Goal: Information Seeking & Learning: Learn about a topic

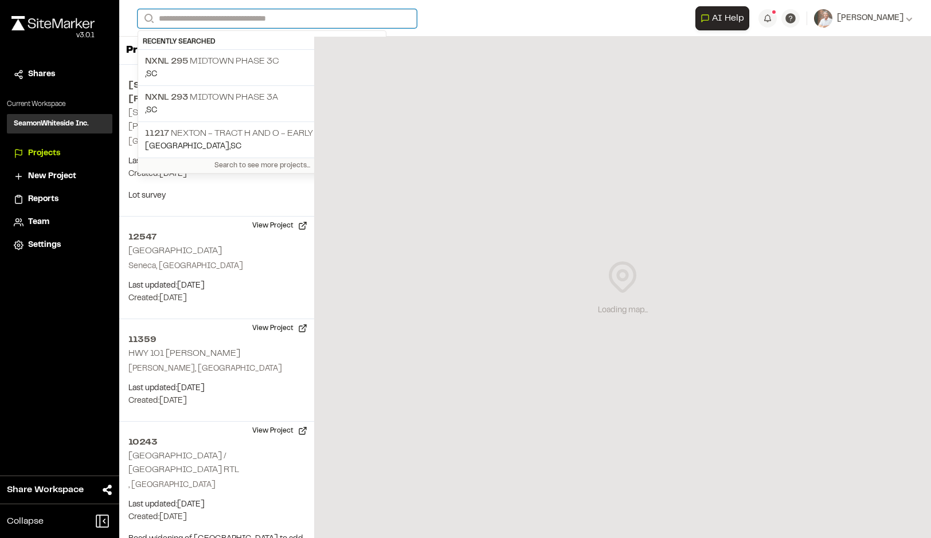
click at [232, 17] on input "Search" at bounding box center [277, 18] width 279 height 19
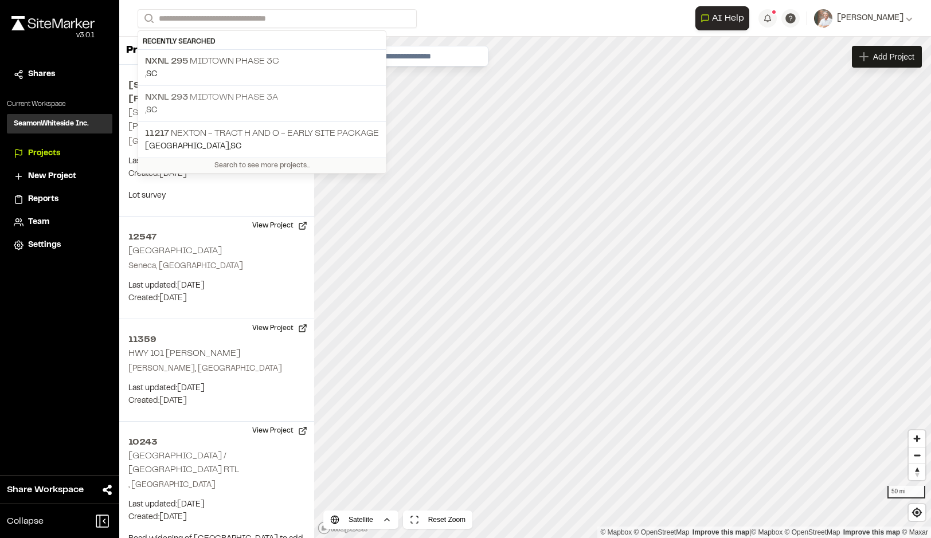
click at [236, 95] on p "NXNL 293 Midtown Phase 3A" at bounding box center [262, 98] width 234 height 14
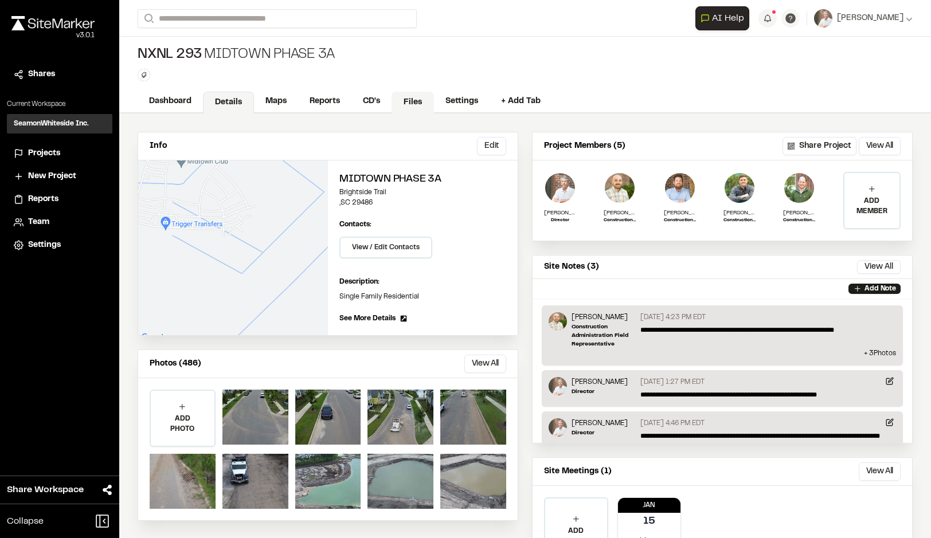
click at [418, 101] on link "Files" at bounding box center [412, 103] width 42 height 22
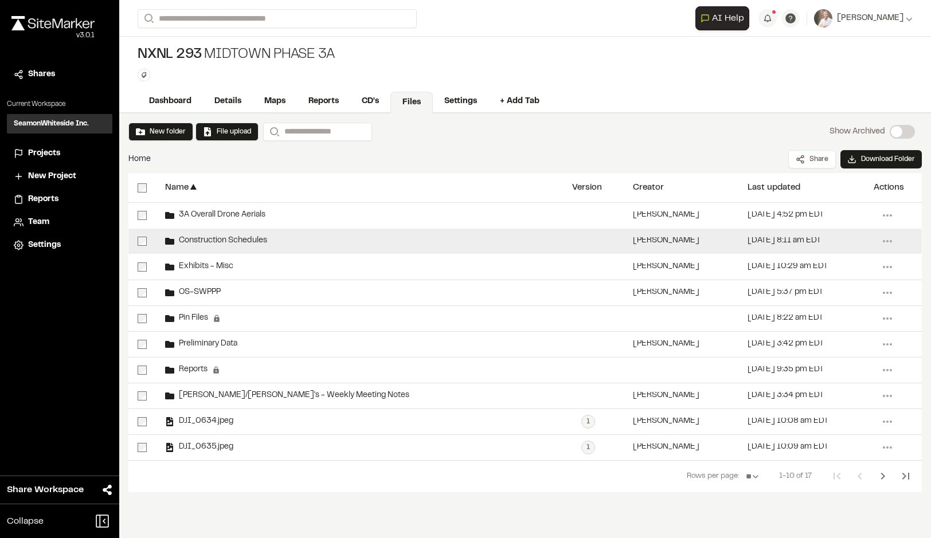
click at [218, 233] on div "Construction Schedules" at bounding box center [359, 241] width 407 height 25
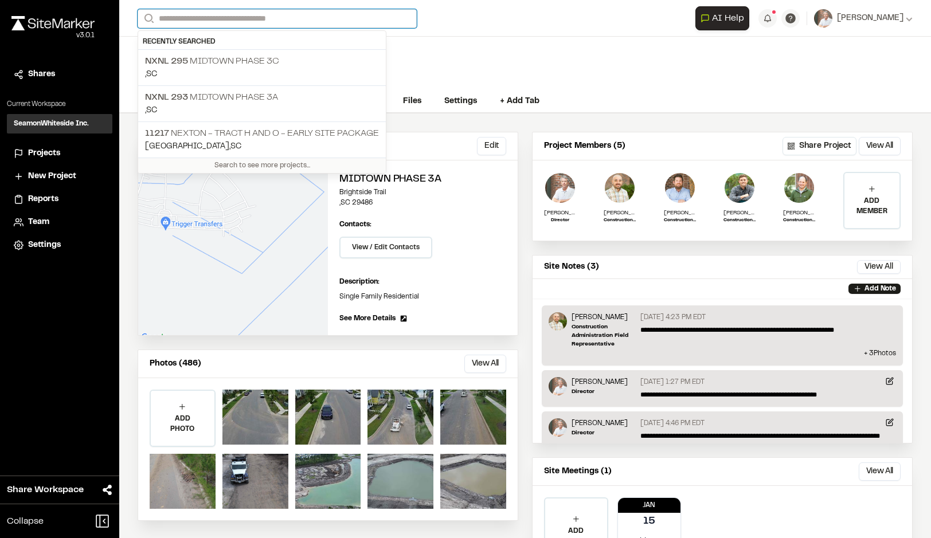
click at [268, 21] on input "Search" at bounding box center [277, 18] width 279 height 19
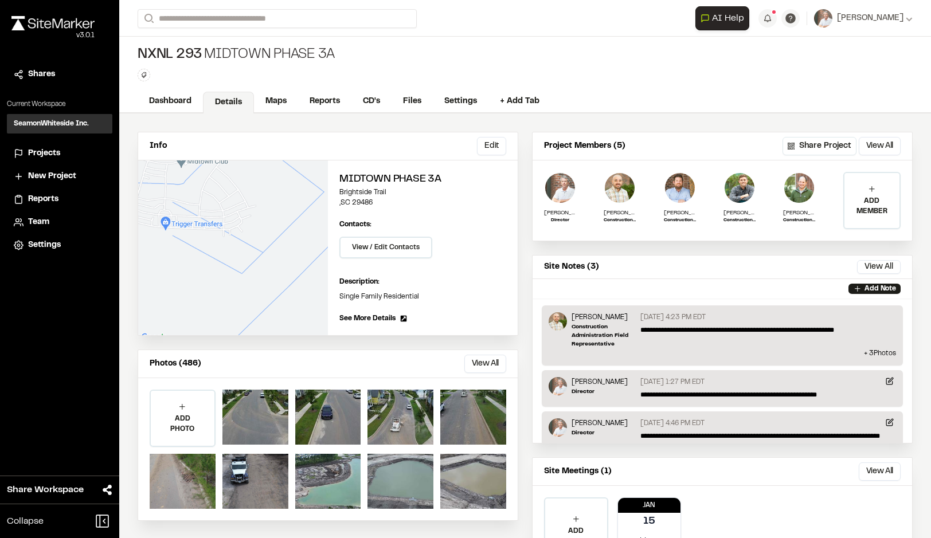
click at [246, 68] on p ", SC" at bounding box center [262, 74] width 234 height 13
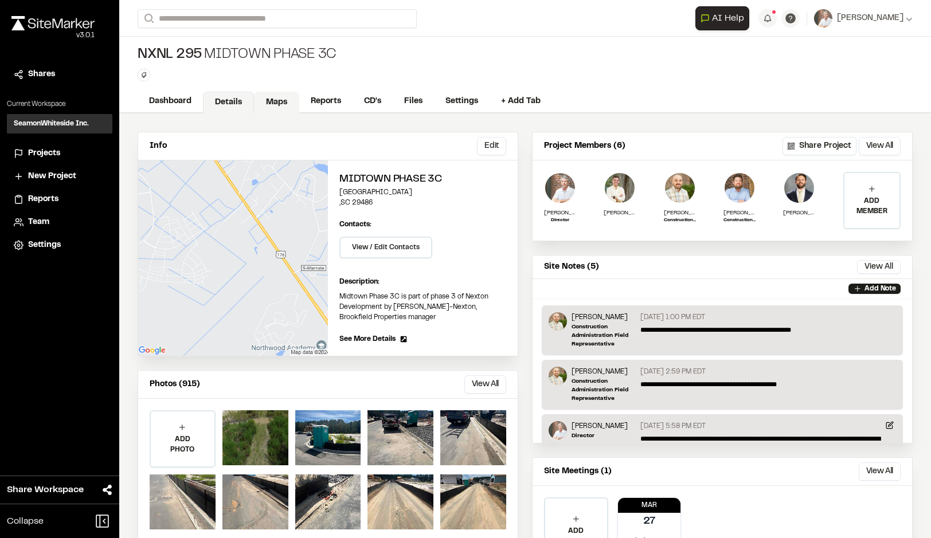
click at [272, 102] on link "Maps" at bounding box center [276, 103] width 45 height 22
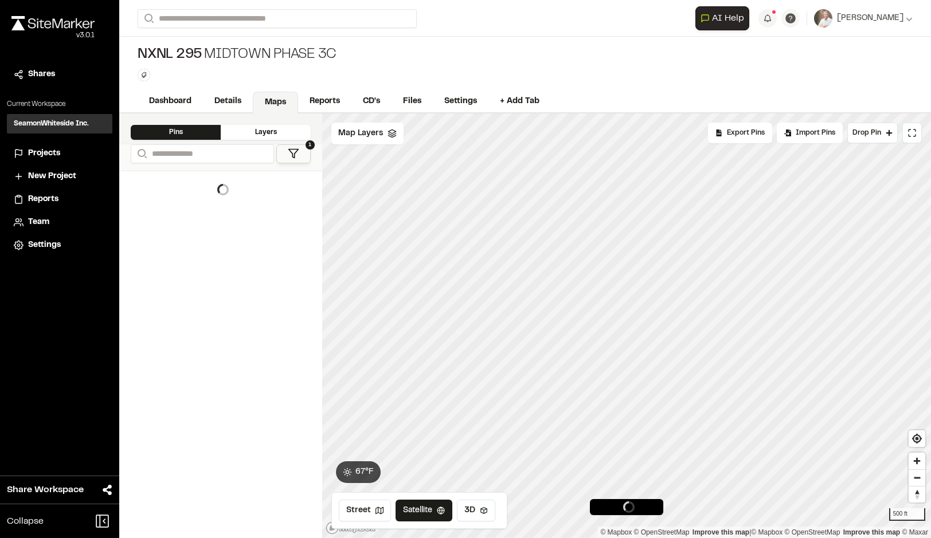
click at [294, 158] on polygon at bounding box center [294, 154] width 10 height 9
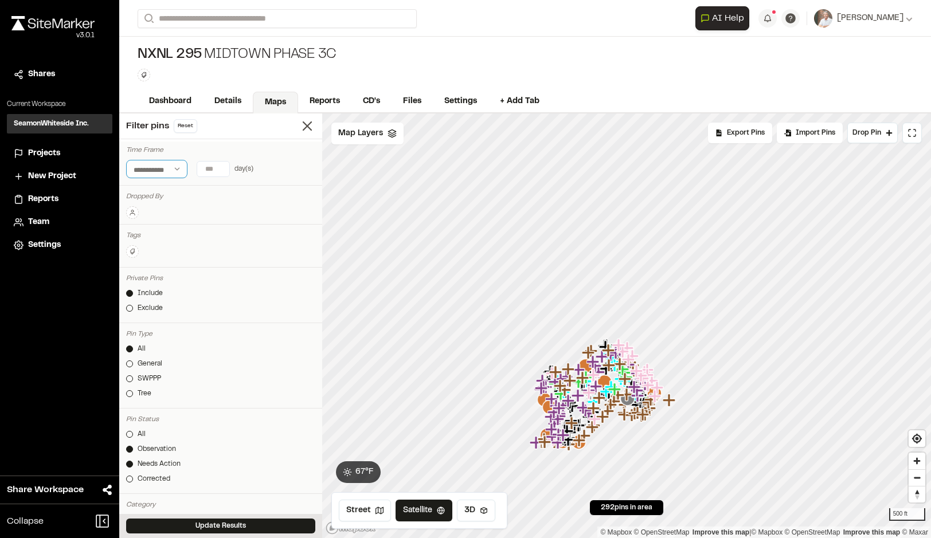
drag, startPoint x: 174, startPoint y: 168, endPoint x: 178, endPoint y: 173, distance: 6.5
click at [175, 170] on select "**********" at bounding box center [156, 169] width 61 height 18
click at [177, 170] on select "**********" at bounding box center [156, 169] width 61 height 18
click at [176, 174] on select "**********" at bounding box center [156, 169] width 61 height 18
click at [220, 167] on input "*" at bounding box center [213, 169] width 32 height 15
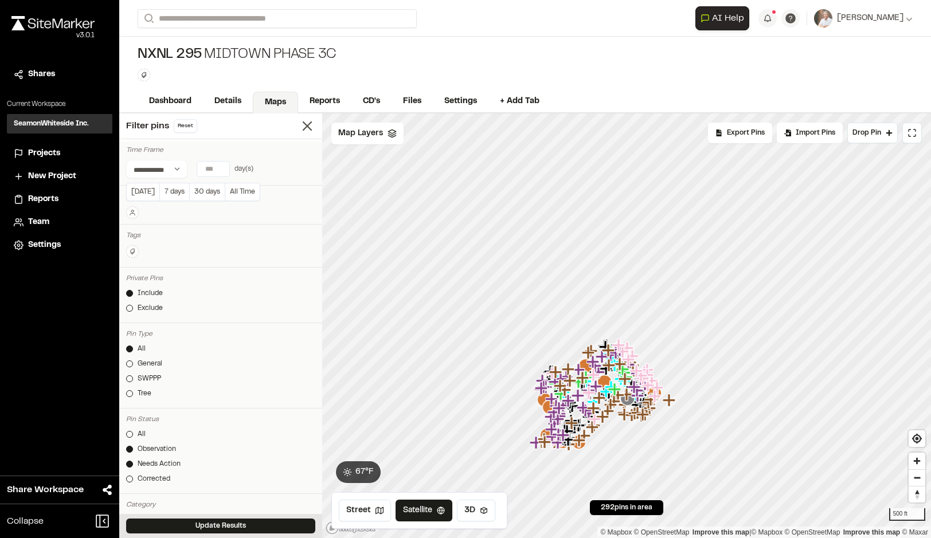
click at [222, 171] on input "*" at bounding box center [213, 169] width 32 height 15
click at [222, 167] on input "*" at bounding box center [213, 169] width 32 height 15
click at [222, 166] on input "*" at bounding box center [213, 169] width 32 height 15
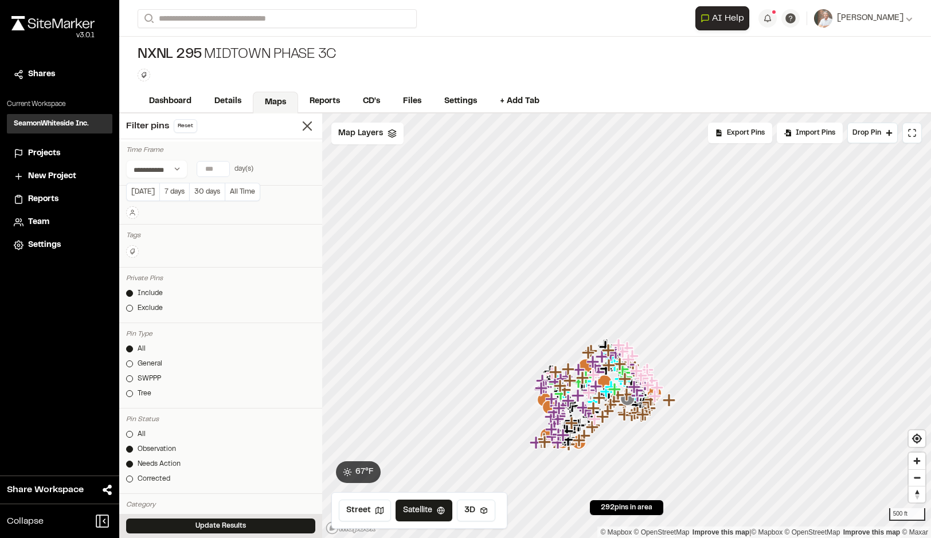
click at [222, 166] on input "*" at bounding box center [213, 169] width 32 height 15
click at [177, 192] on button "7 days" at bounding box center [174, 192] width 30 height 18
type input "*"
click at [237, 527] on button "Update Results" at bounding box center [220, 526] width 189 height 15
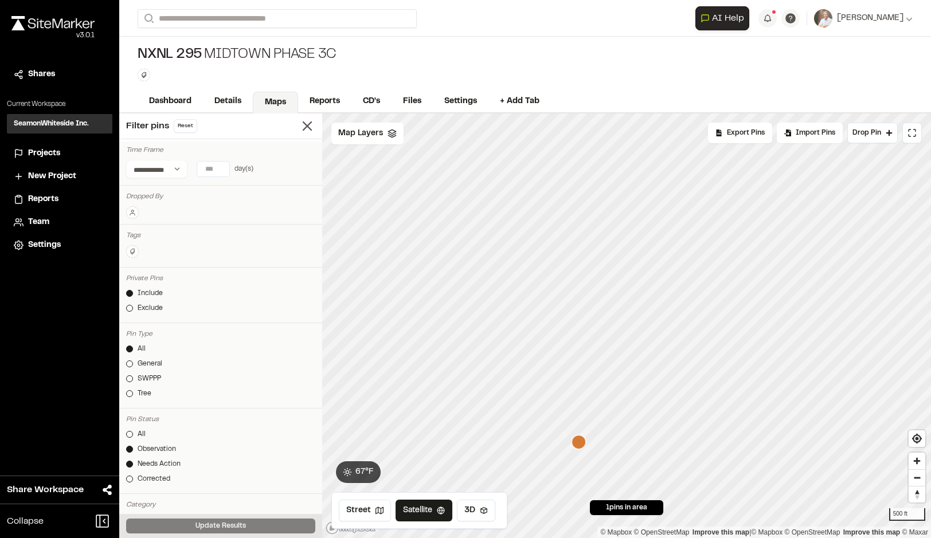
click at [44, 150] on span "Projects" at bounding box center [44, 153] width 32 height 13
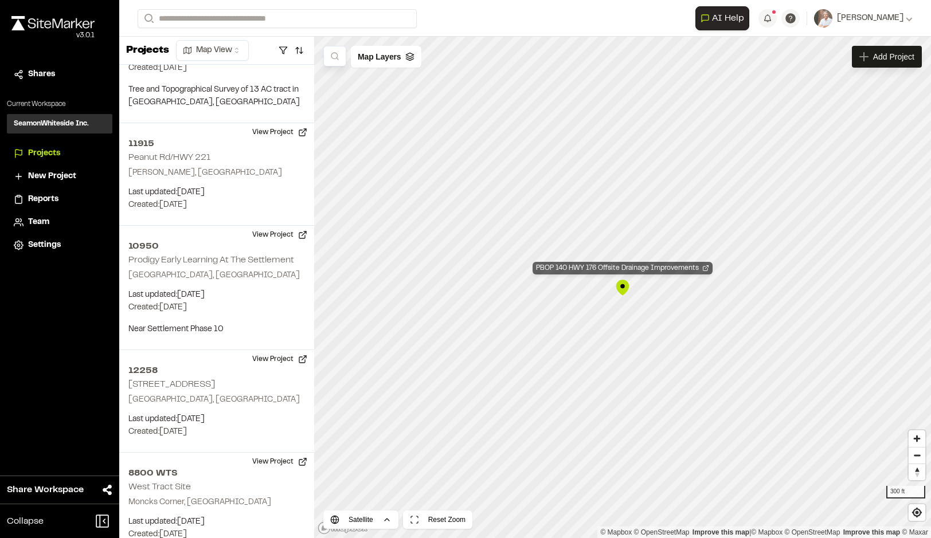
scroll to position [37105, 0]
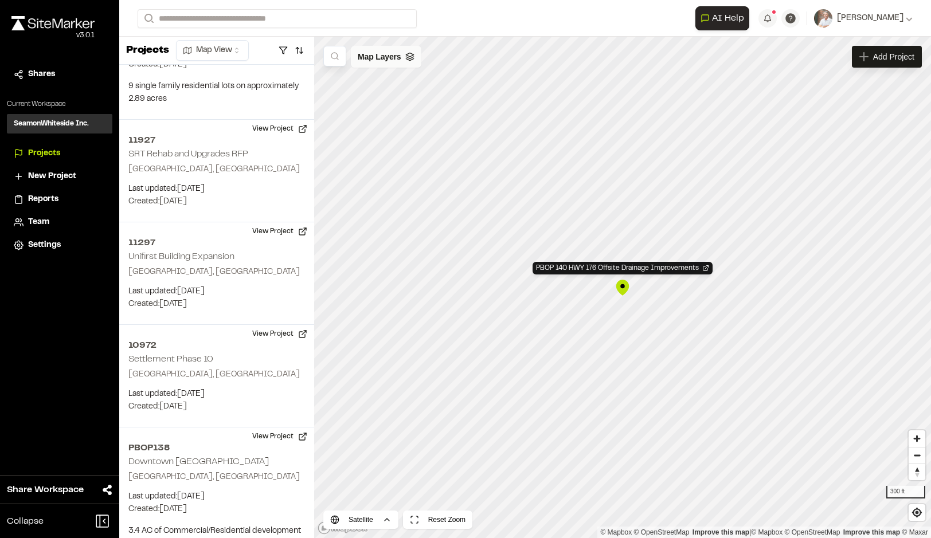
click at [381, 62] on span "Map Layers" at bounding box center [379, 56] width 43 height 13
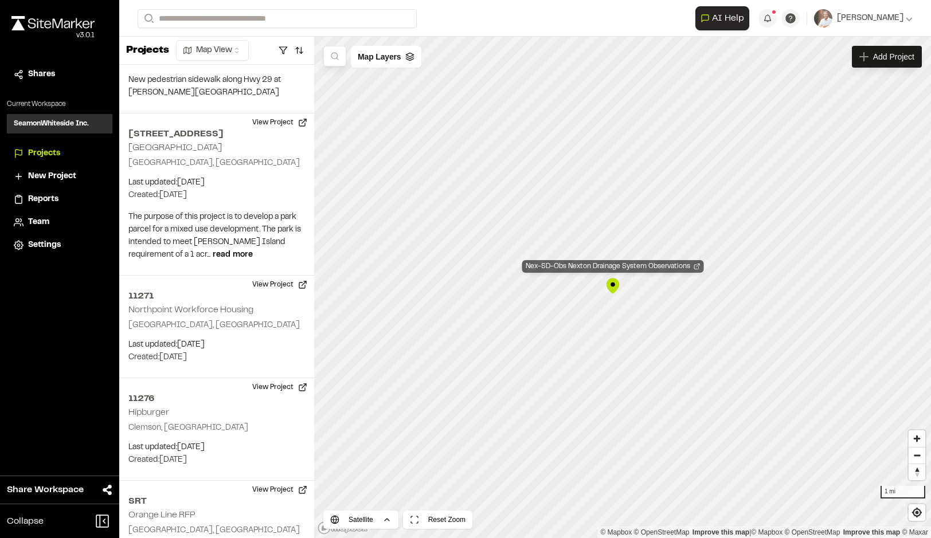
scroll to position [39429, 0]
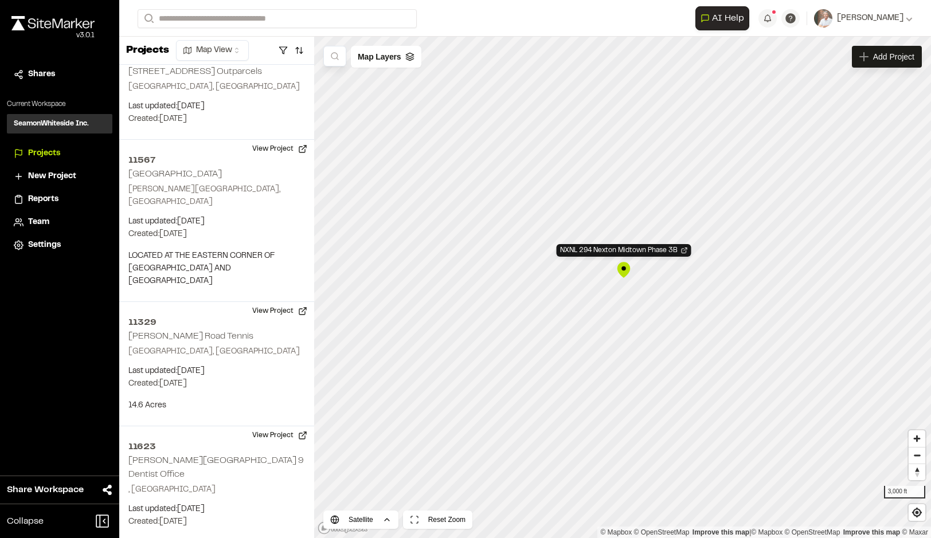
scroll to position [68932, 0]
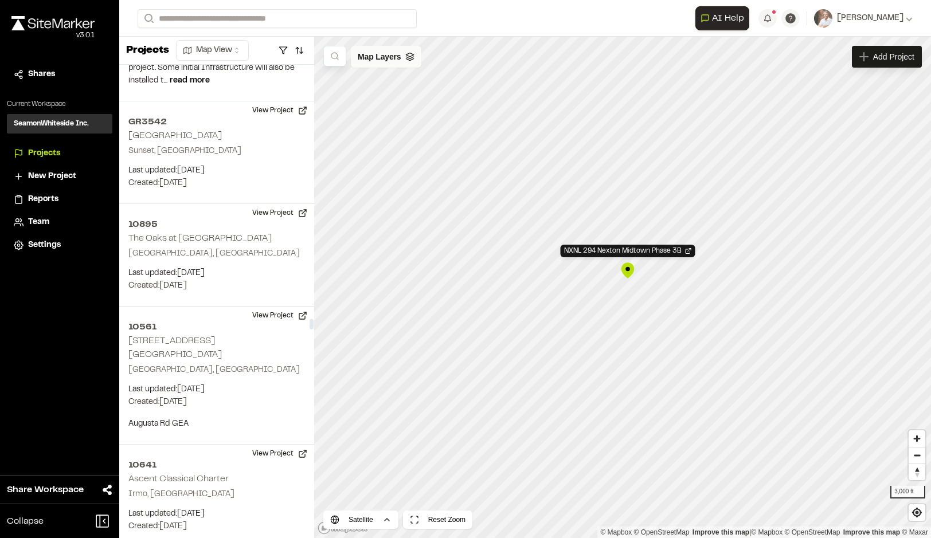
click at [383, 61] on span "Map Layers" at bounding box center [379, 56] width 43 height 13
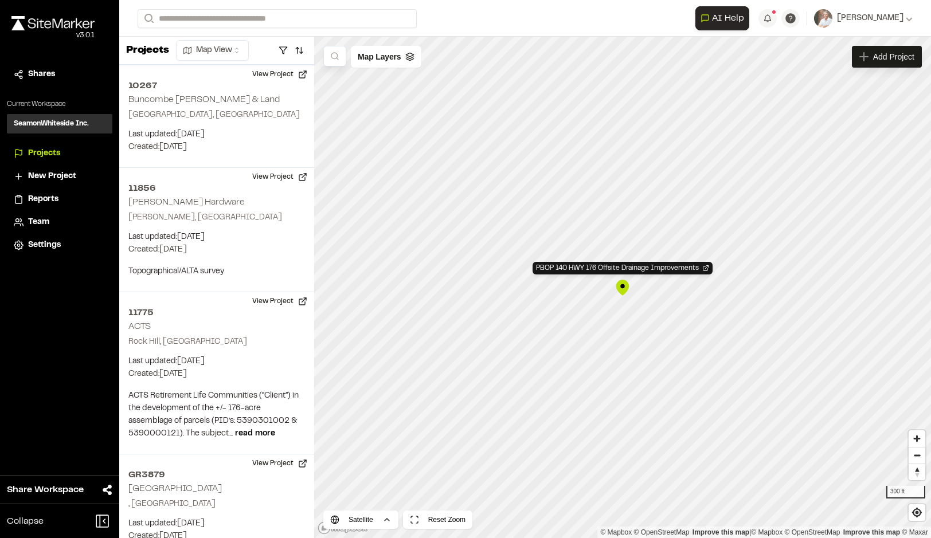
scroll to position [37105, 0]
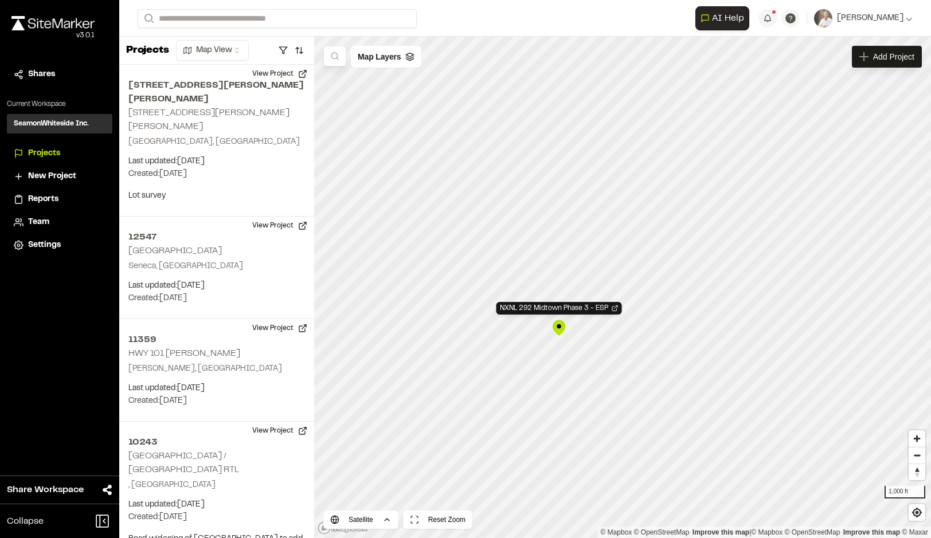
scroll to position [85029, 0]
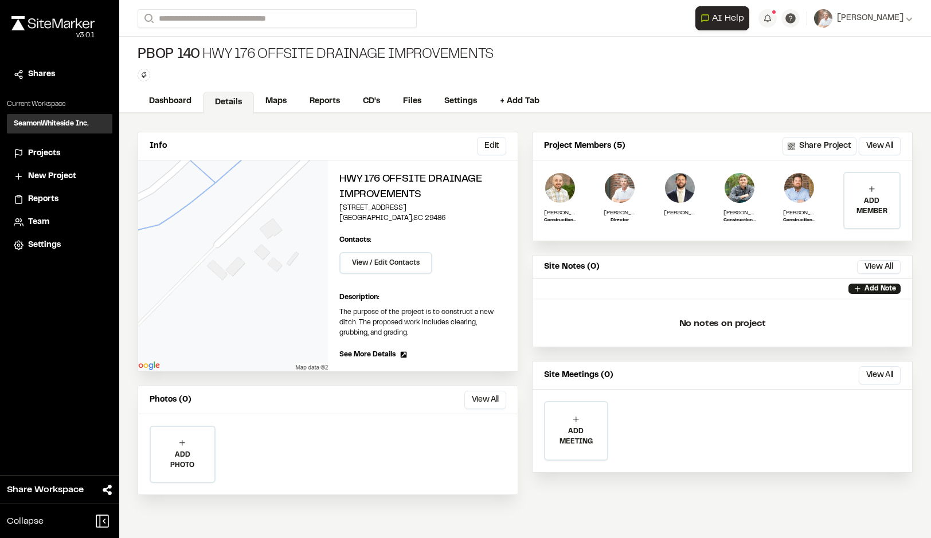
drag, startPoint x: 275, startPoint y: 101, endPoint x: 287, endPoint y: 113, distance: 17.0
click at [275, 100] on link "Maps" at bounding box center [276, 102] width 44 height 22
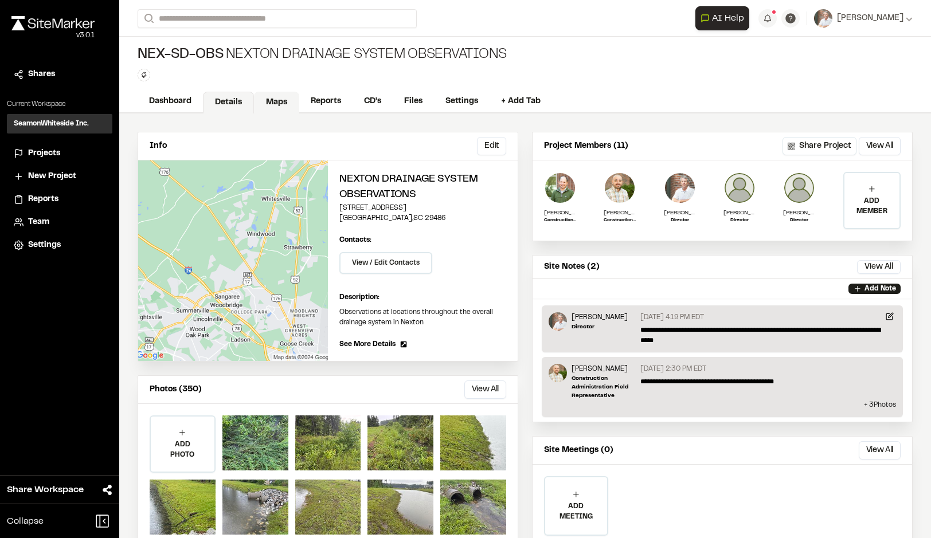
click at [274, 97] on link "Maps" at bounding box center [276, 103] width 45 height 22
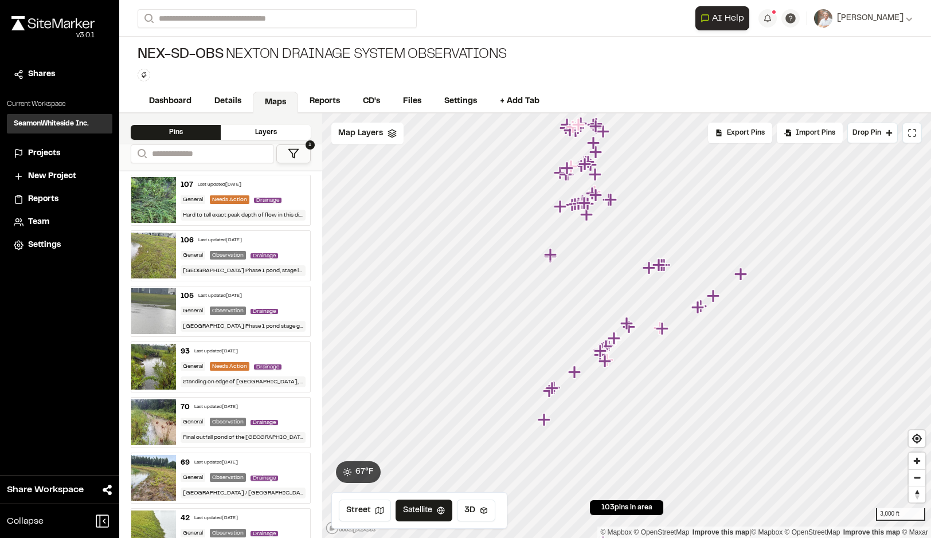
click at [295, 151] on icon at bounding box center [293, 153] width 11 height 11
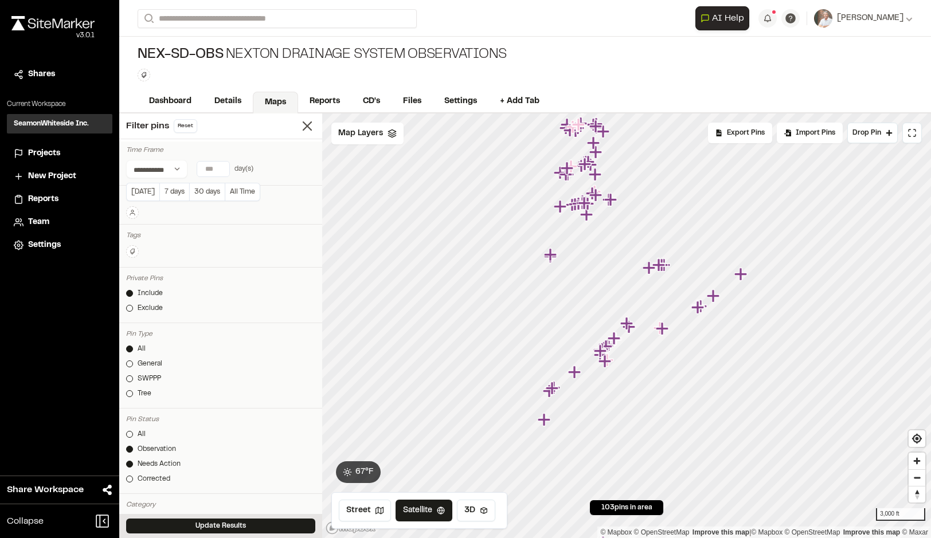
click at [220, 167] on input "*" at bounding box center [213, 169] width 32 height 15
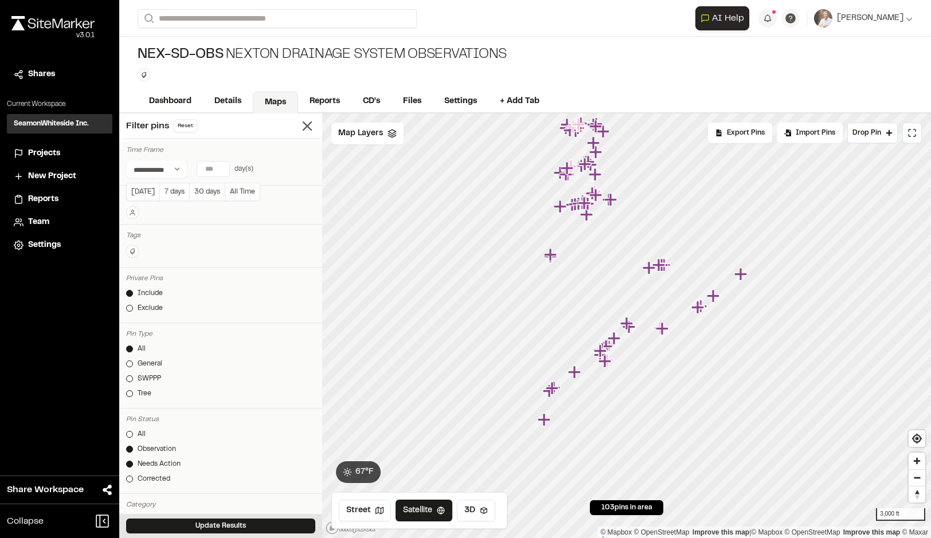
click at [220, 167] on input "*" at bounding box center [213, 169] width 32 height 15
drag, startPoint x: 249, startPoint y: 526, endPoint x: 372, endPoint y: 495, distance: 126.5
click at [250, 526] on button "Update Results" at bounding box center [220, 526] width 189 height 15
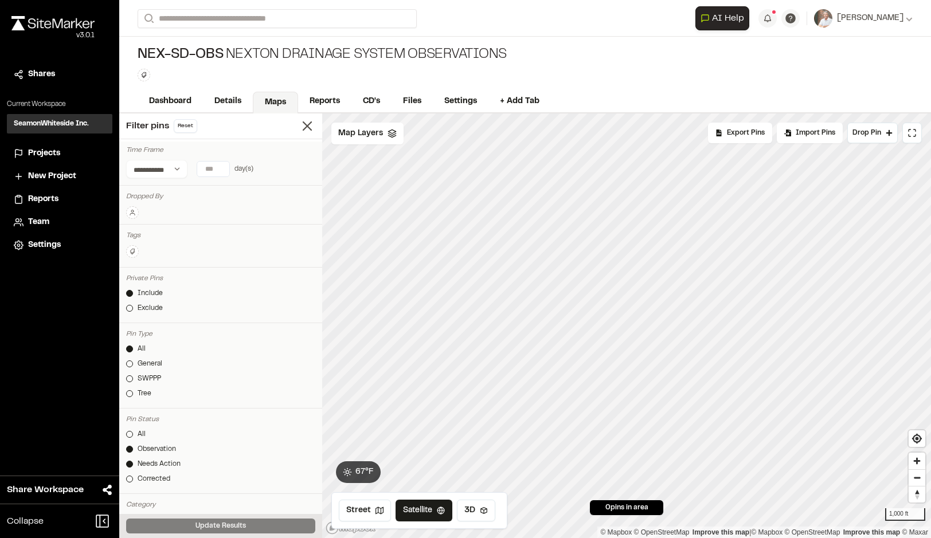
click at [222, 166] on input "*" at bounding box center [213, 169] width 32 height 15
click at [222, 166] on input "**" at bounding box center [213, 169] width 32 height 15
type input "**"
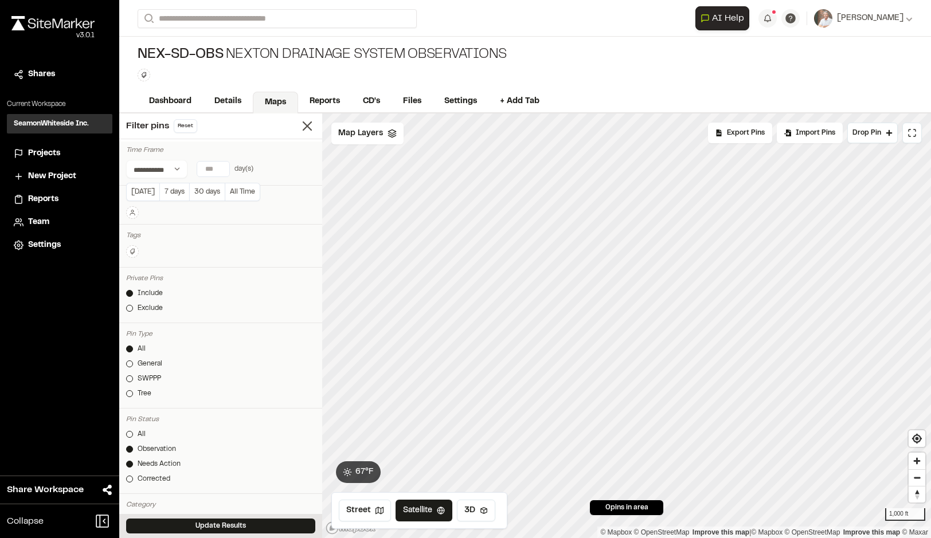
click at [222, 166] on input "**" at bounding box center [213, 169] width 32 height 15
drag, startPoint x: 228, startPoint y: 522, endPoint x: 252, endPoint y: 519, distance: 24.8
click at [228, 522] on button "Update Results" at bounding box center [220, 526] width 189 height 15
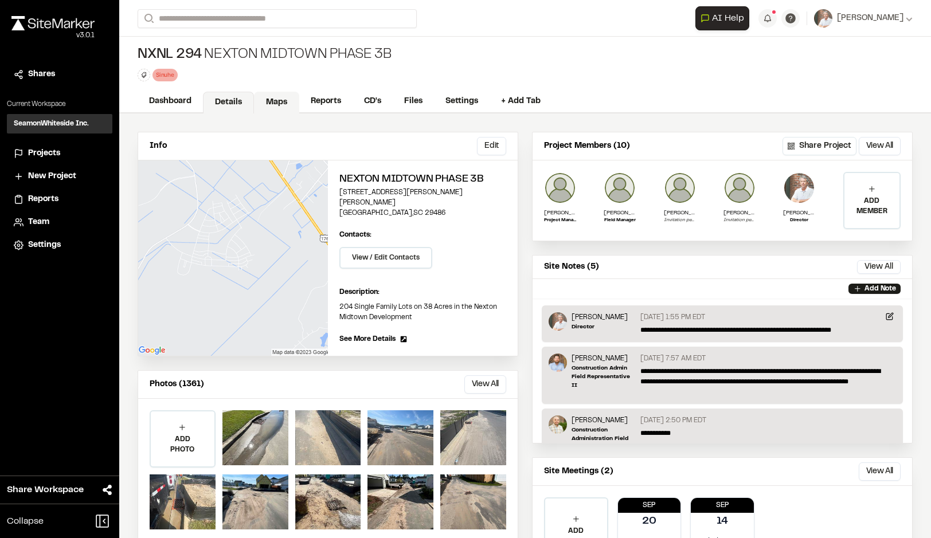
drag, startPoint x: 279, startPoint y: 98, endPoint x: 284, endPoint y: 103, distance: 7.3
click at [280, 98] on link "Maps" at bounding box center [276, 103] width 45 height 22
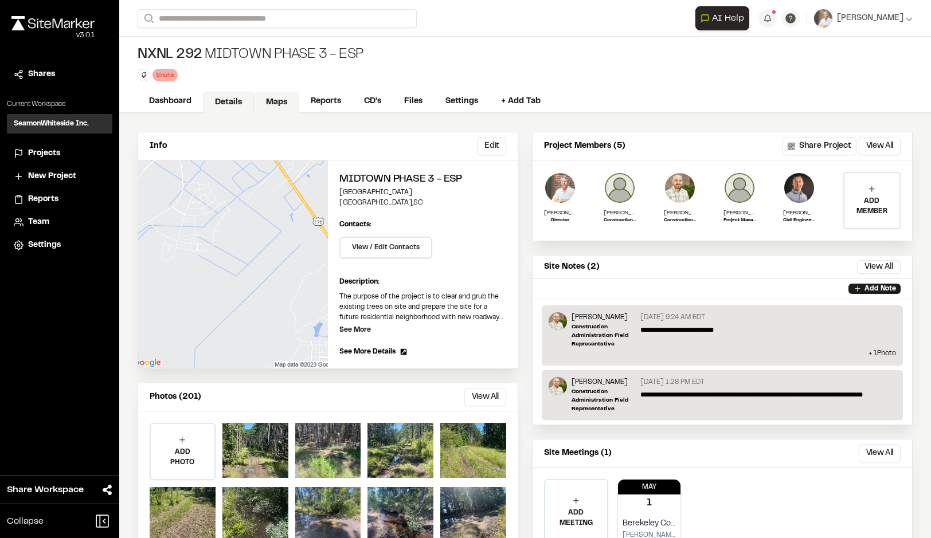
click at [270, 99] on link "Maps" at bounding box center [276, 103] width 45 height 22
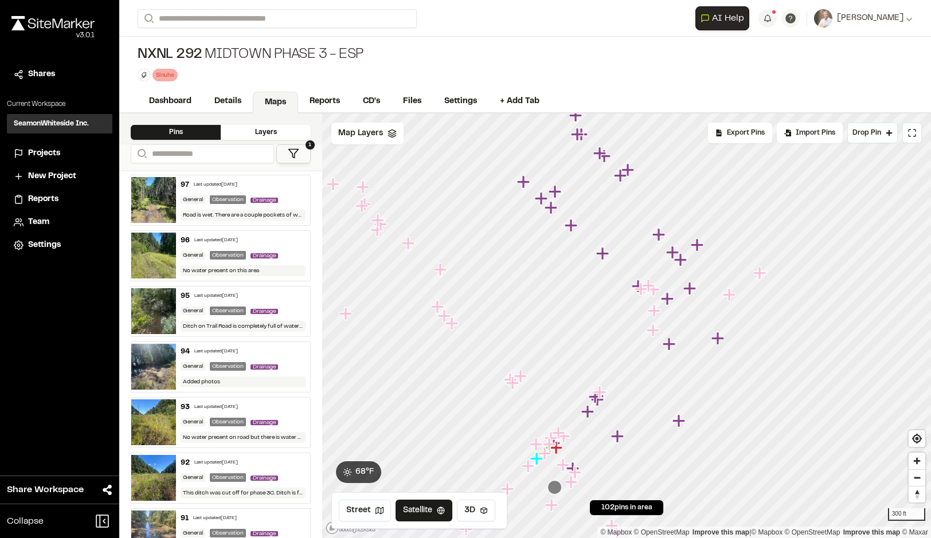
click at [296, 156] on icon at bounding box center [293, 153] width 11 height 11
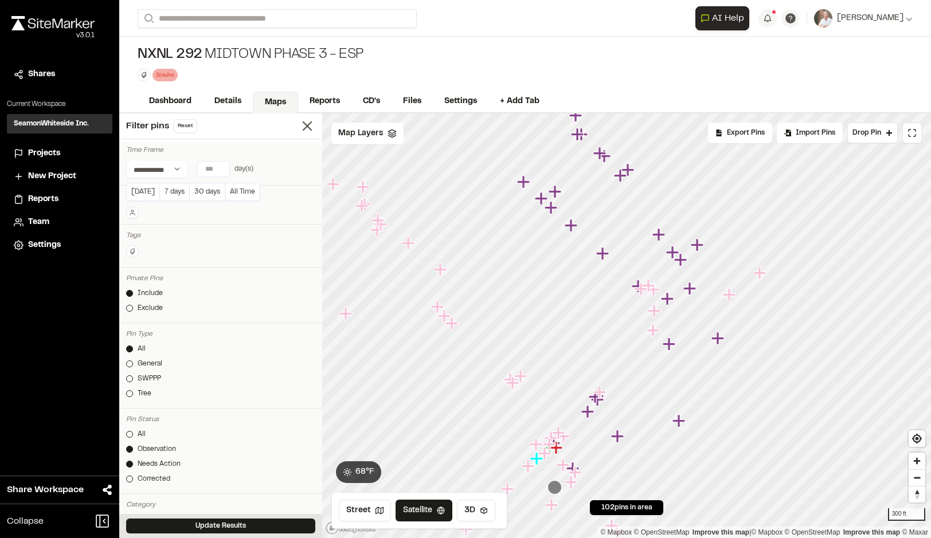
click at [221, 164] on input "*" at bounding box center [213, 169] width 32 height 15
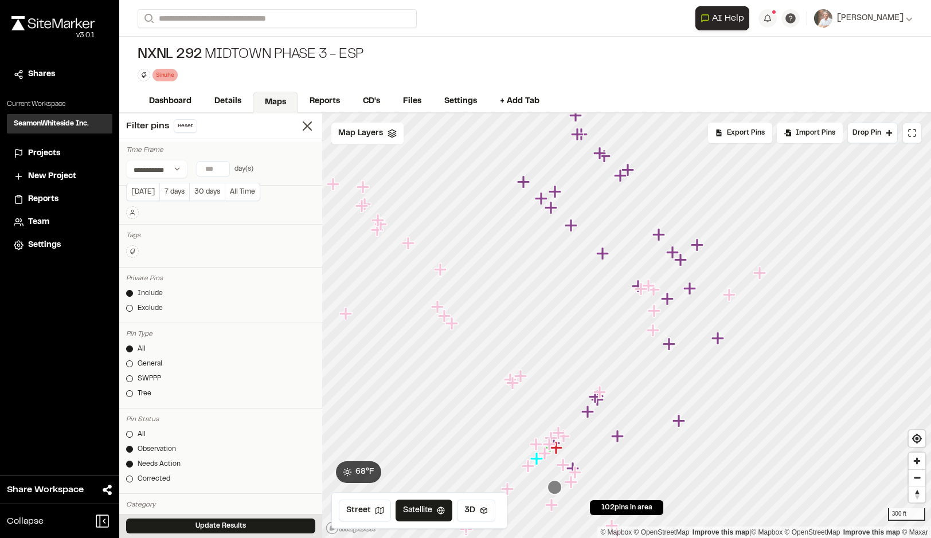
type input "*"
click at [221, 164] on input "*" at bounding box center [213, 169] width 32 height 15
click at [268, 527] on button "Update Results" at bounding box center [220, 526] width 189 height 15
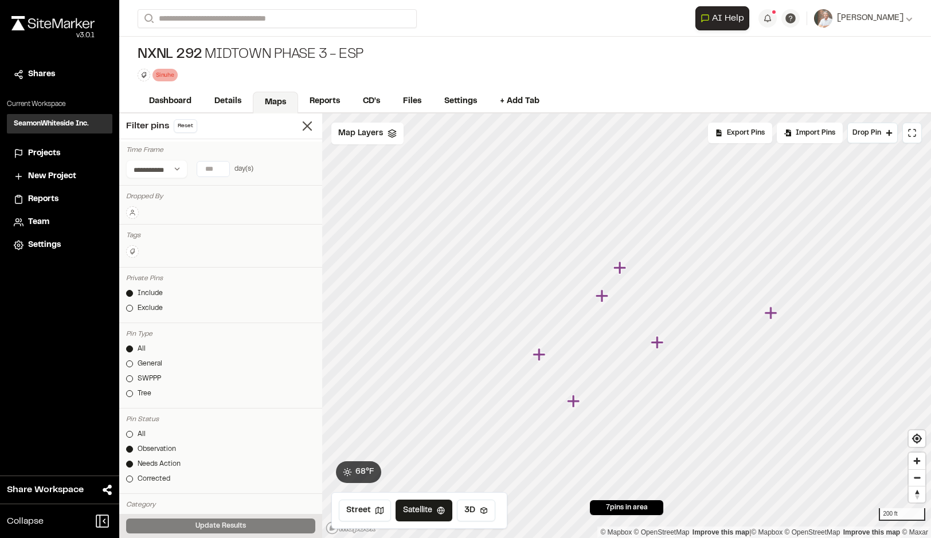
drag, startPoint x: 523, startPoint y: 397, endPoint x: 546, endPoint y: 343, distance: 59.3
click at [546, 347] on icon "Map marker" at bounding box center [539, 354] width 15 height 15
click at [541, 113] on div at bounding box center [626, 113] width 609 height 0
click at [546, 350] on icon "Map marker" at bounding box center [544, 346] width 13 height 13
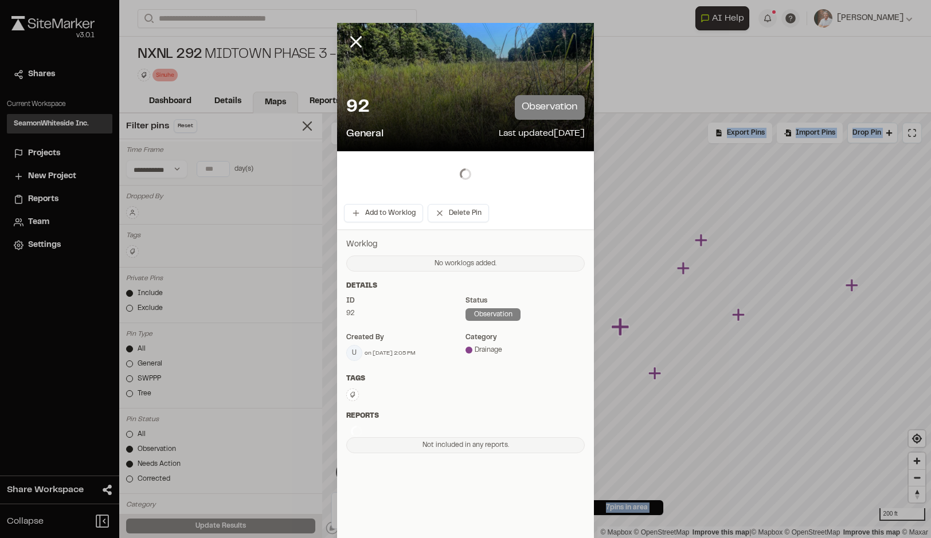
click at [546, 350] on div "Worklog No worklogs added. Update Note Click to upload photos or drag and drop …" at bounding box center [465, 345] width 257 height 233
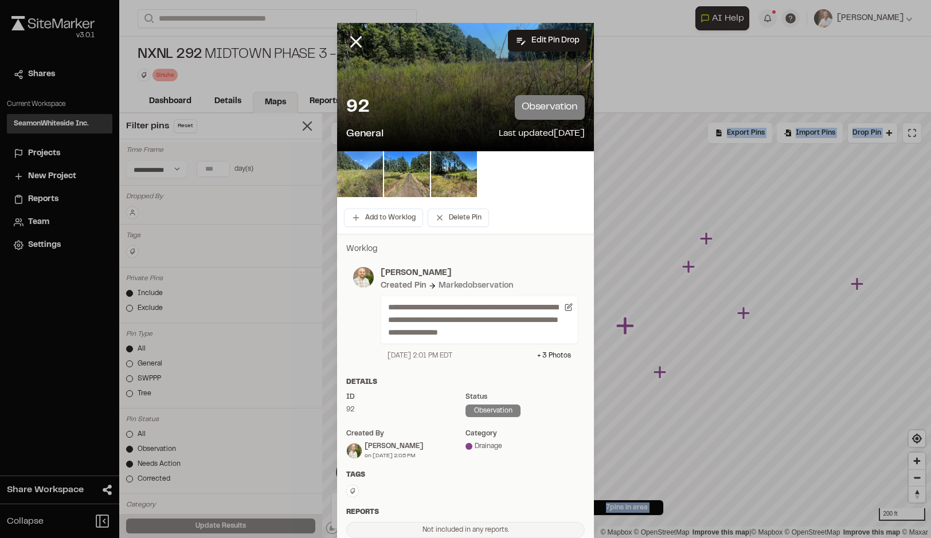
click at [357, 179] on img at bounding box center [360, 174] width 46 height 46
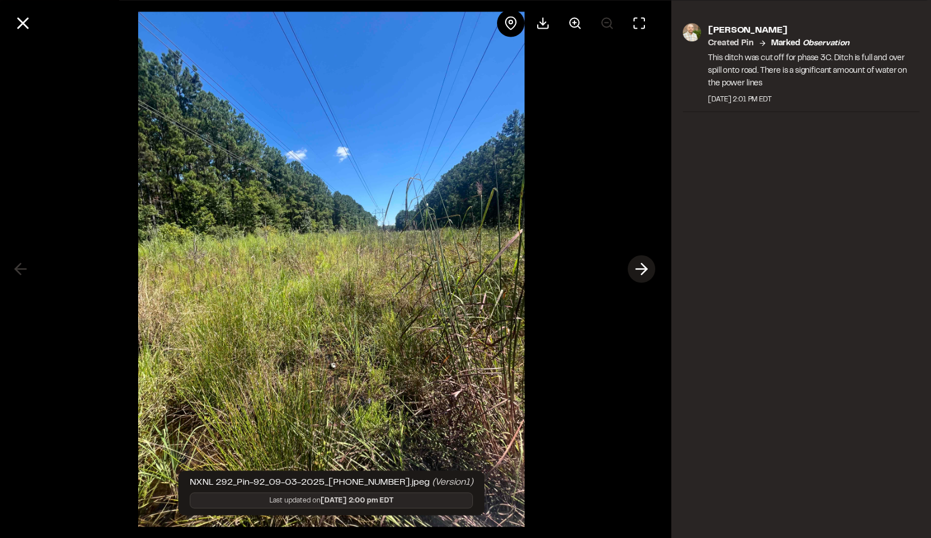
click at [644, 276] on icon at bounding box center [641, 269] width 18 height 19
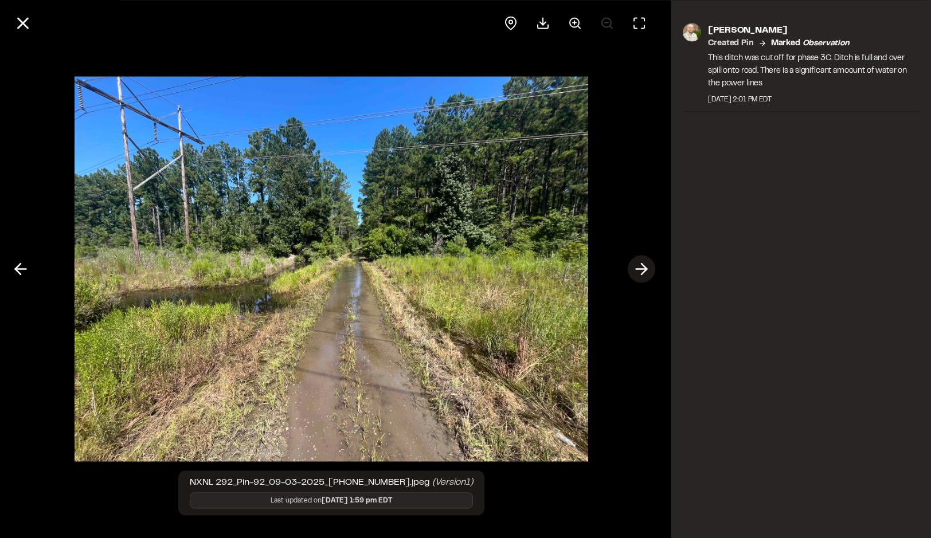
click at [642, 273] on polyline at bounding box center [643, 269] width 5 height 11
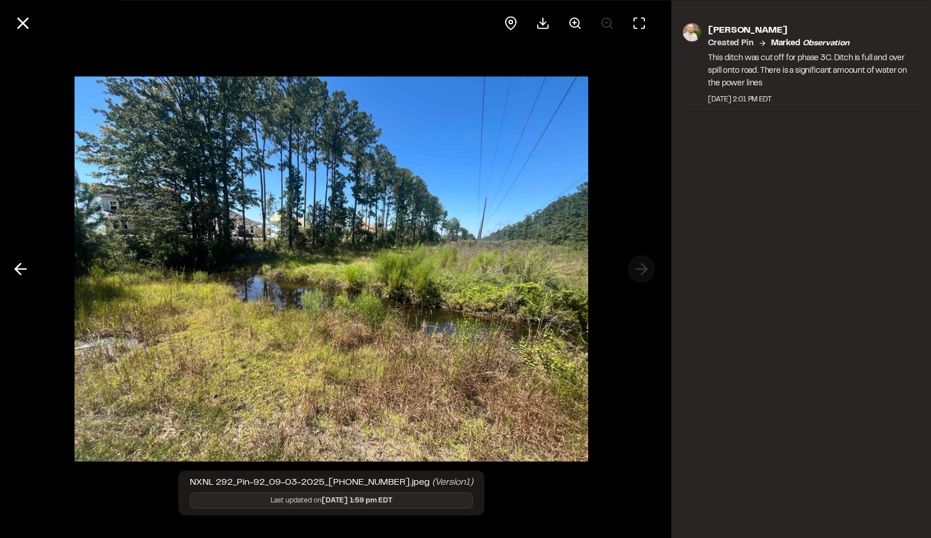
click at [642, 273] on div at bounding box center [331, 269] width 662 height 538
drag, startPoint x: 29, startPoint y: 25, endPoint x: 181, endPoint y: 118, distance: 178.0
click at [30, 28] on icon at bounding box center [22, 22] width 19 height 19
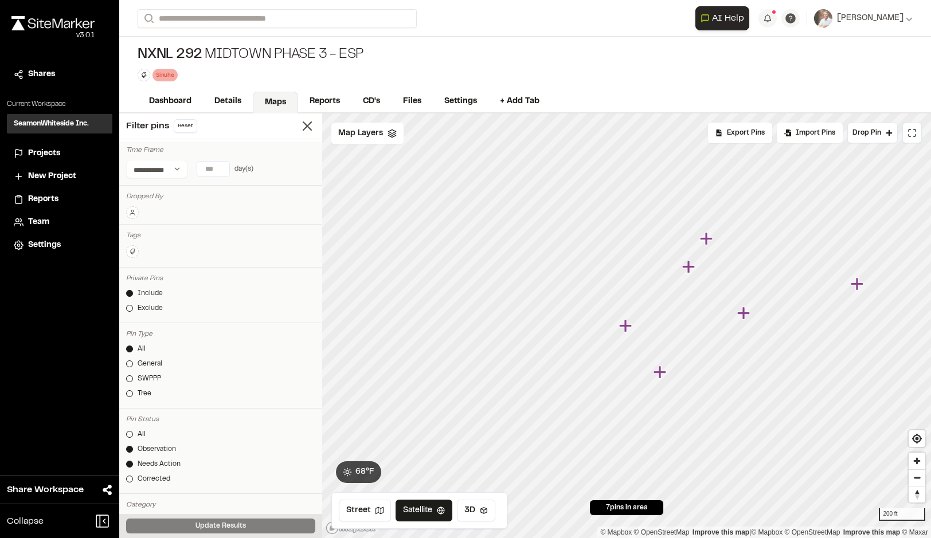
click at [660, 376] on icon "Map marker" at bounding box center [659, 372] width 13 height 13
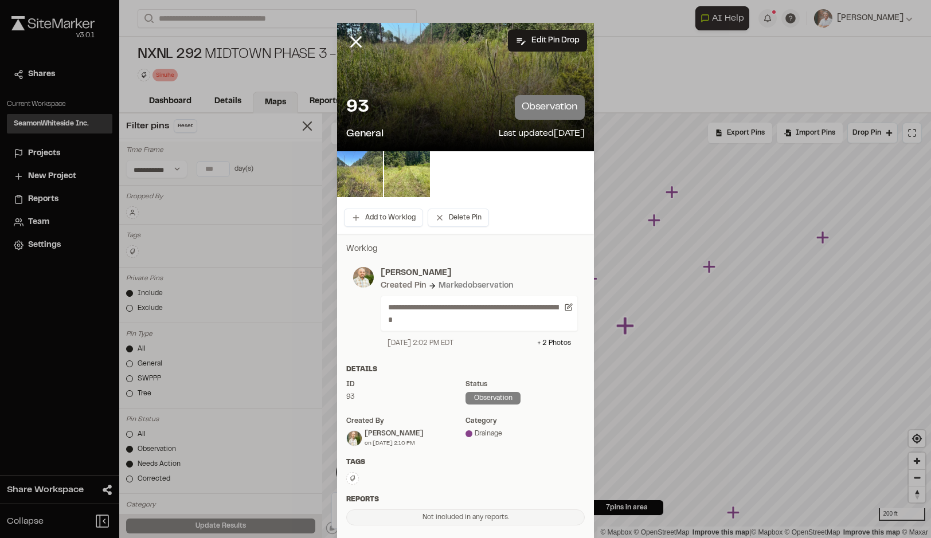
click at [349, 174] on img at bounding box center [360, 174] width 46 height 46
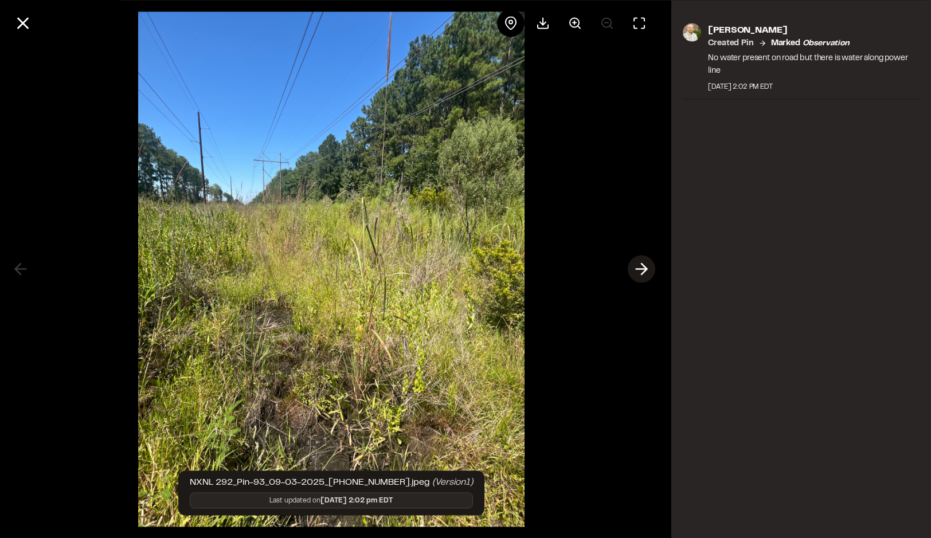
click at [636, 270] on icon at bounding box center [641, 269] width 18 height 19
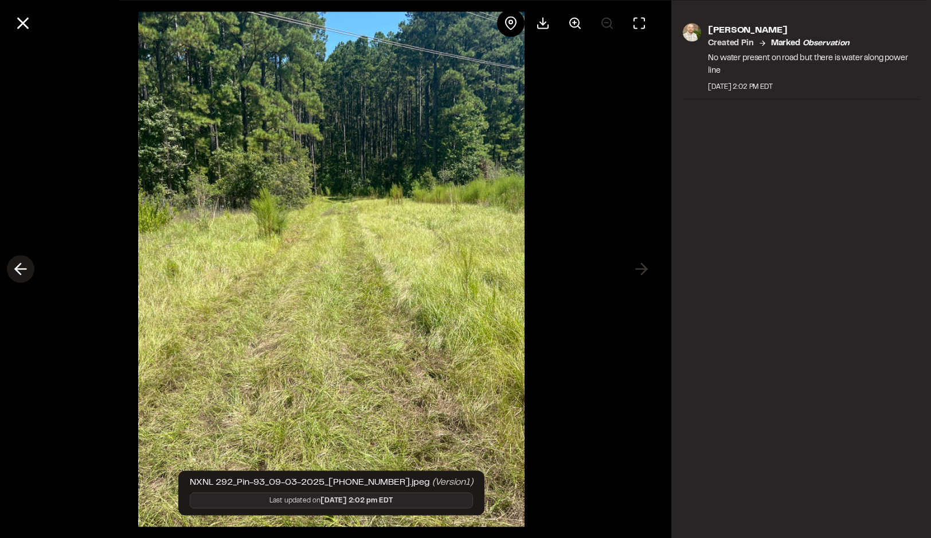
click at [22, 265] on icon at bounding box center [20, 269] width 18 height 19
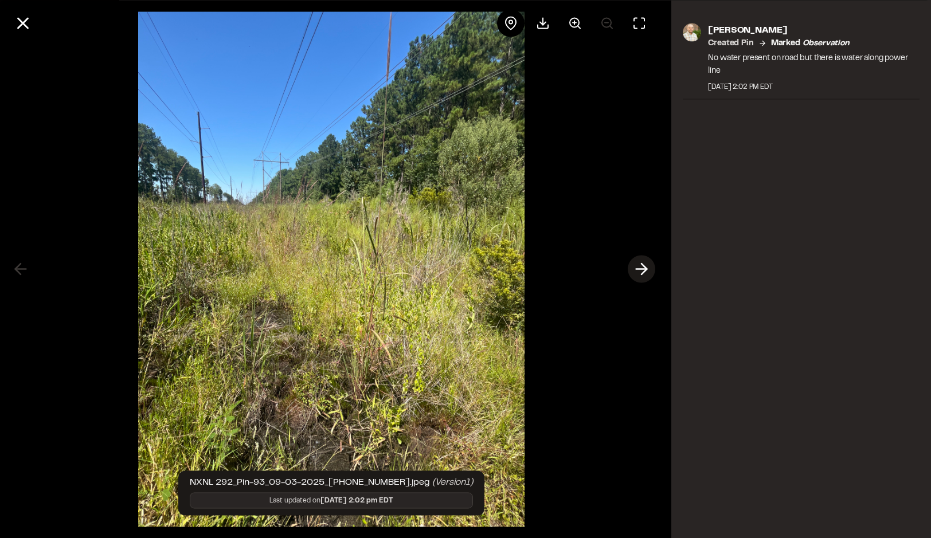
click at [641, 268] on icon at bounding box center [641, 269] width 18 height 19
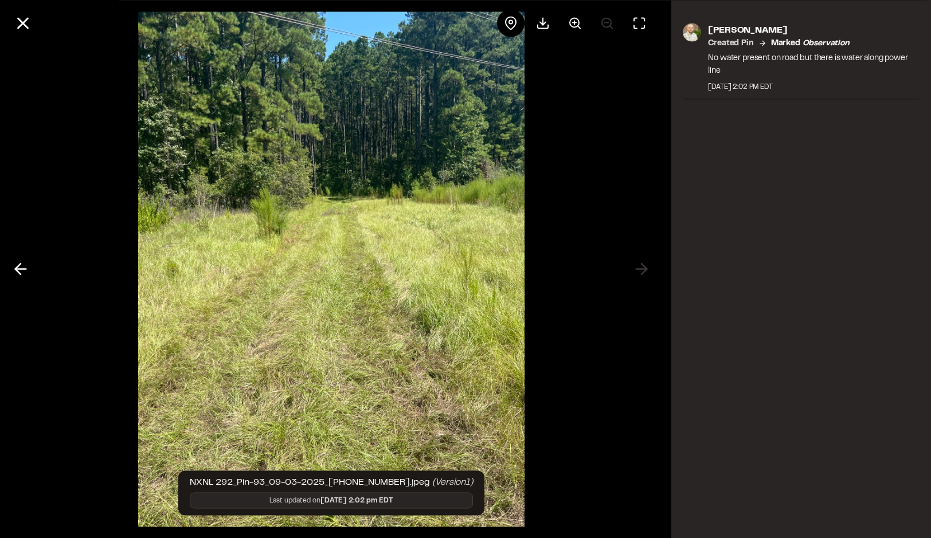
click at [641, 268] on div at bounding box center [331, 269] width 662 height 538
drag, startPoint x: 13, startPoint y: 26, endPoint x: 171, endPoint y: 117, distance: 181.8
click at [14, 27] on icon at bounding box center [22, 22] width 19 height 19
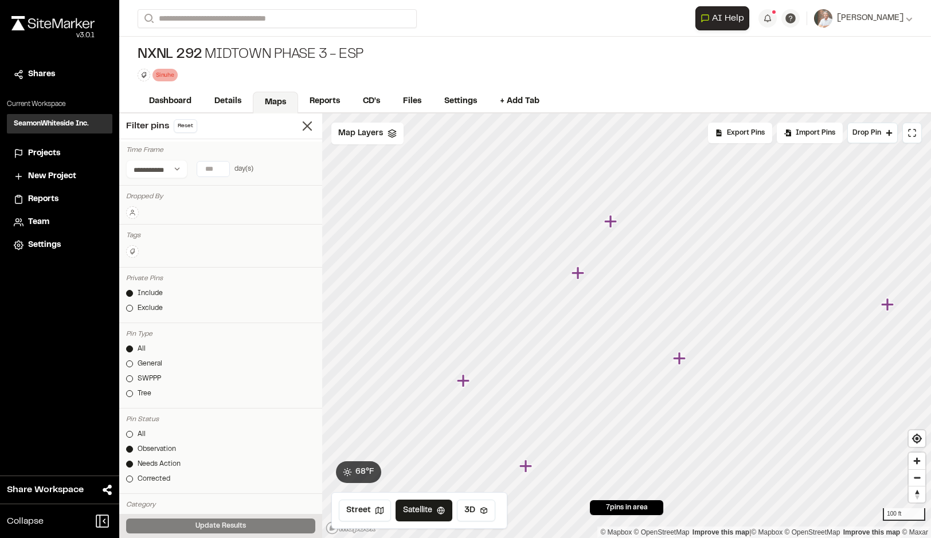
click at [615, 223] on icon "Map marker" at bounding box center [610, 221] width 13 height 13
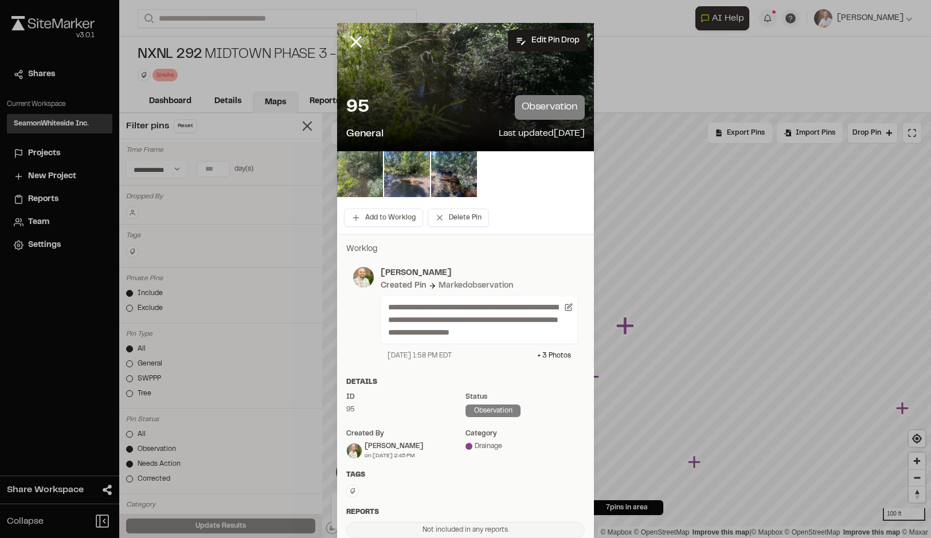
click at [362, 180] on img at bounding box center [360, 174] width 46 height 46
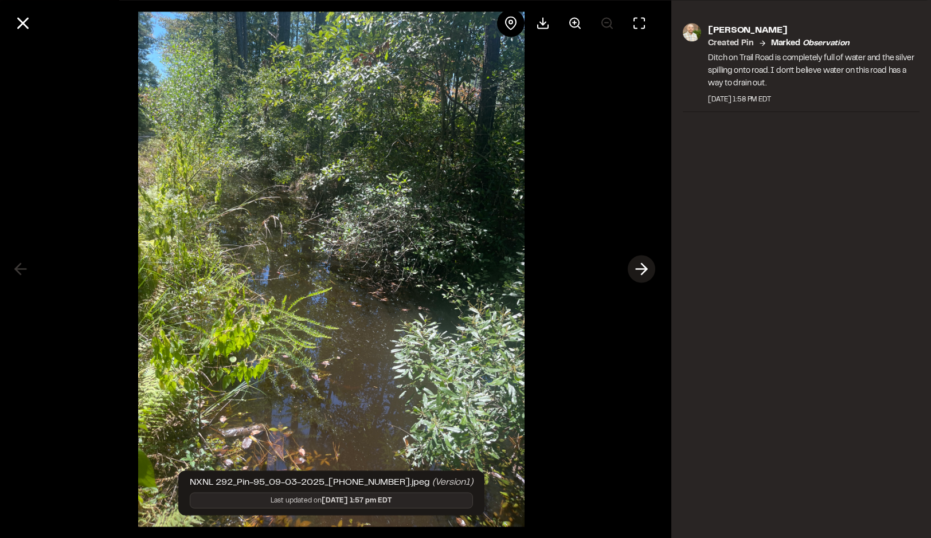
click at [641, 267] on icon at bounding box center [641, 269] width 18 height 19
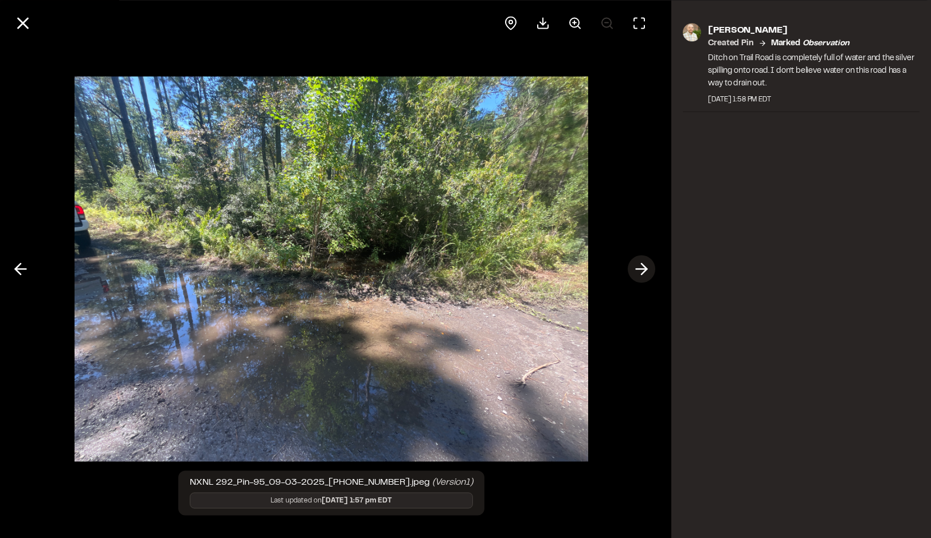
click at [641, 269] on line at bounding box center [641, 269] width 11 height 0
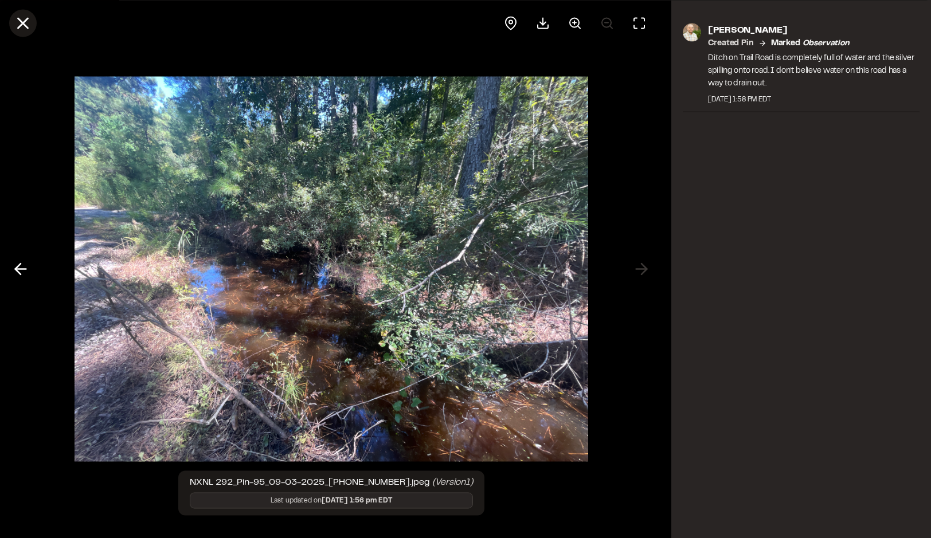
click at [19, 25] on icon at bounding box center [22, 22] width 19 height 19
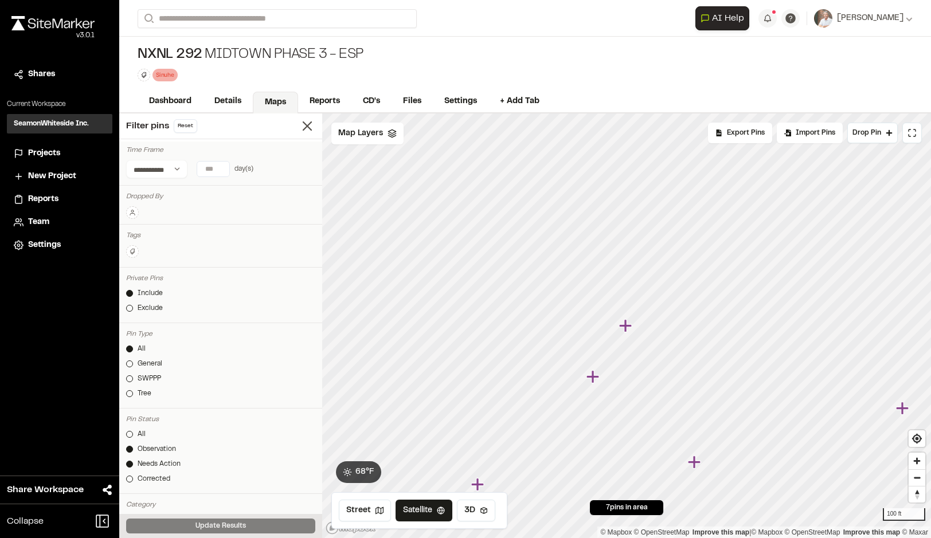
click at [594, 380] on icon "Map marker" at bounding box center [592, 376] width 13 height 13
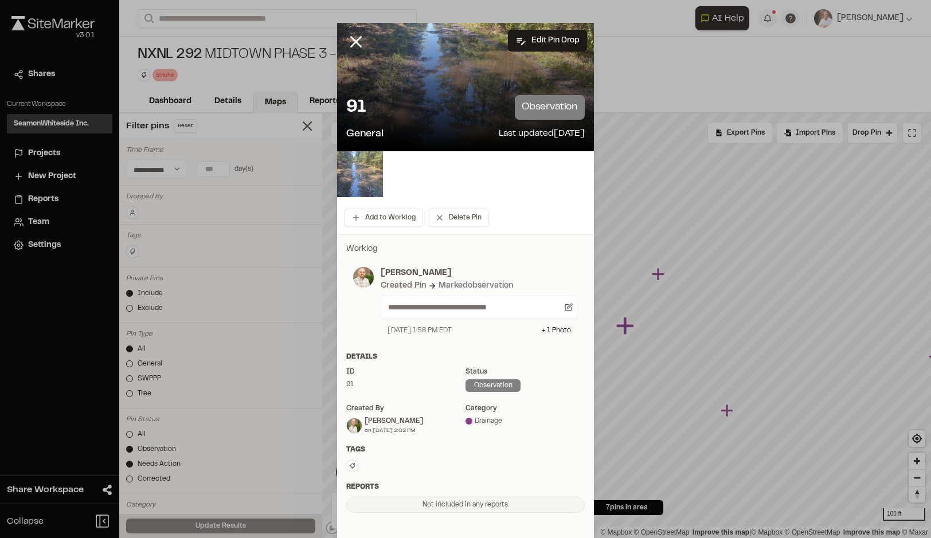
click at [338, 178] on img at bounding box center [360, 174] width 46 height 46
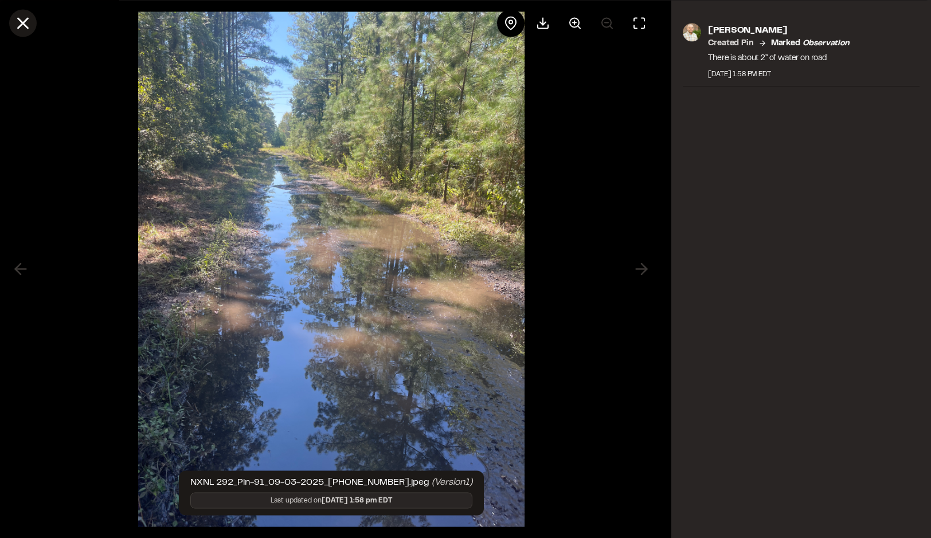
click at [31, 28] on icon at bounding box center [22, 22] width 19 height 19
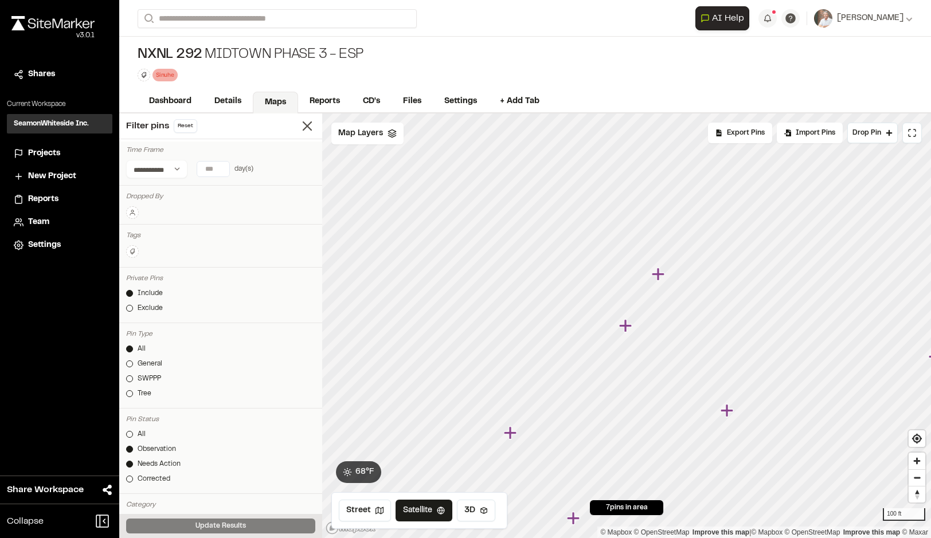
click at [730, 414] on icon "Map marker" at bounding box center [727, 410] width 15 height 15
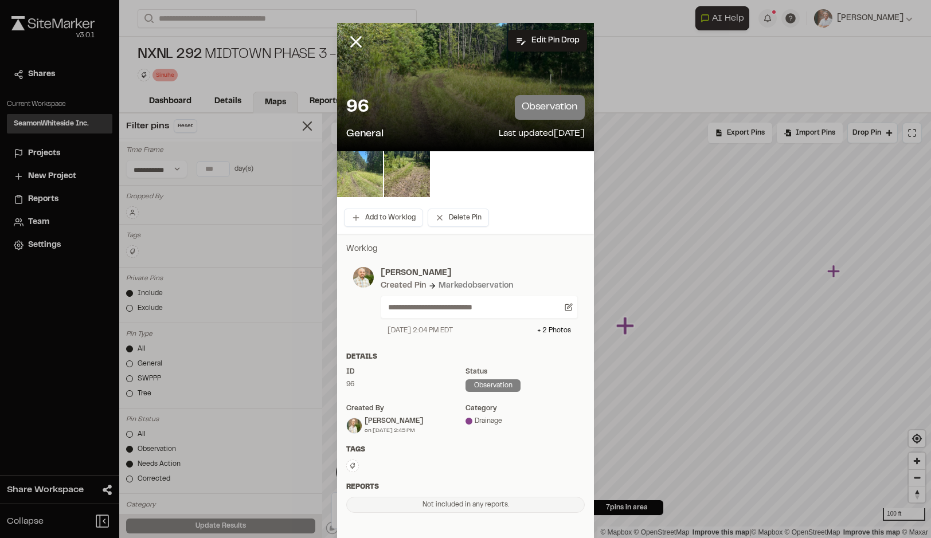
click at [337, 170] on img at bounding box center [360, 174] width 46 height 46
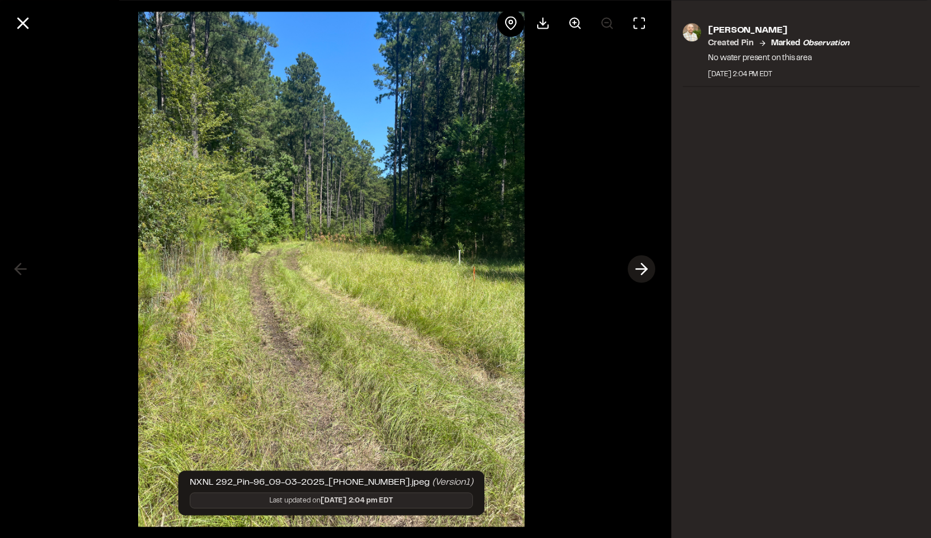
click at [638, 269] on line at bounding box center [641, 269] width 11 height 0
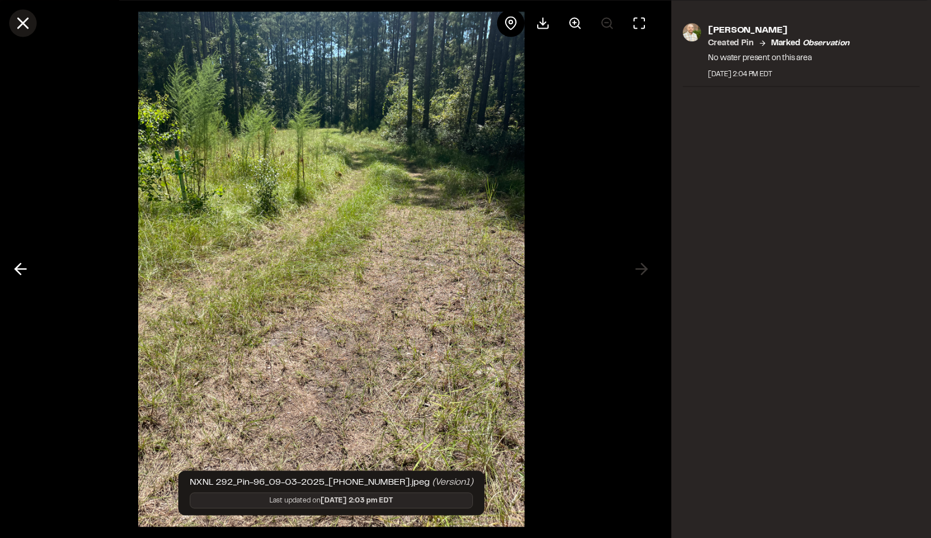
drag, startPoint x: 19, startPoint y: 21, endPoint x: 28, endPoint y: 29, distance: 11.8
click at [19, 22] on icon at bounding box center [22, 22] width 19 height 19
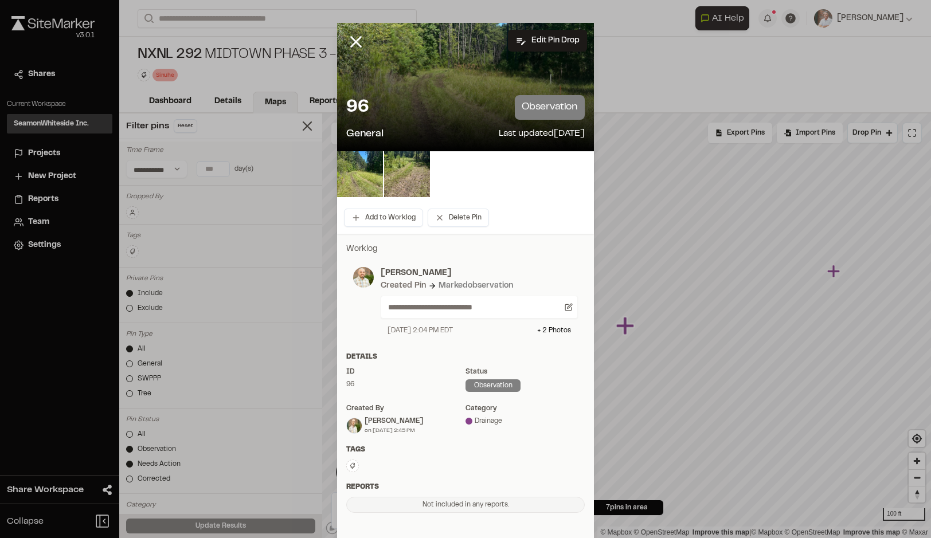
drag, startPoint x: 356, startPoint y: 45, endPoint x: 370, endPoint y: 77, distance: 35.7
click at [356, 46] on icon at bounding box center [355, 41] width 19 height 19
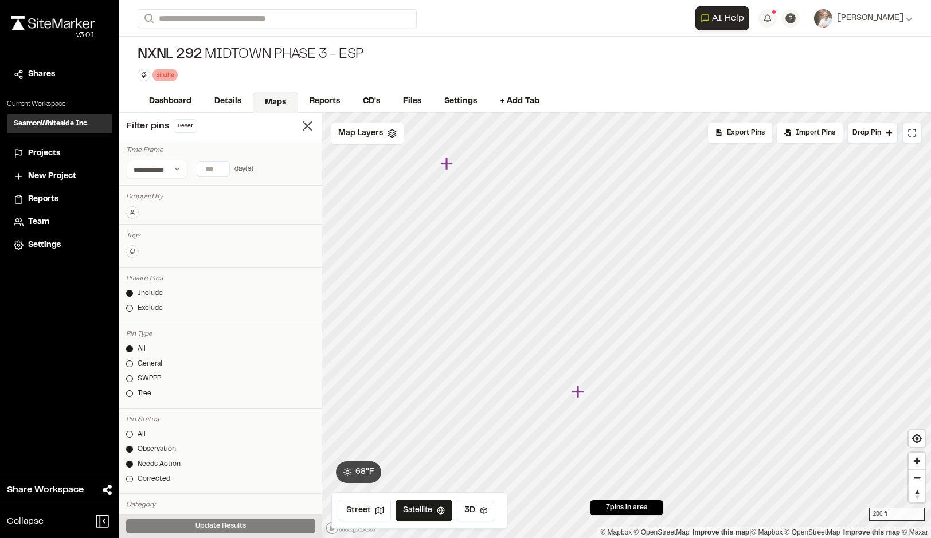
click at [582, 398] on icon "Map marker" at bounding box center [578, 392] width 15 height 15
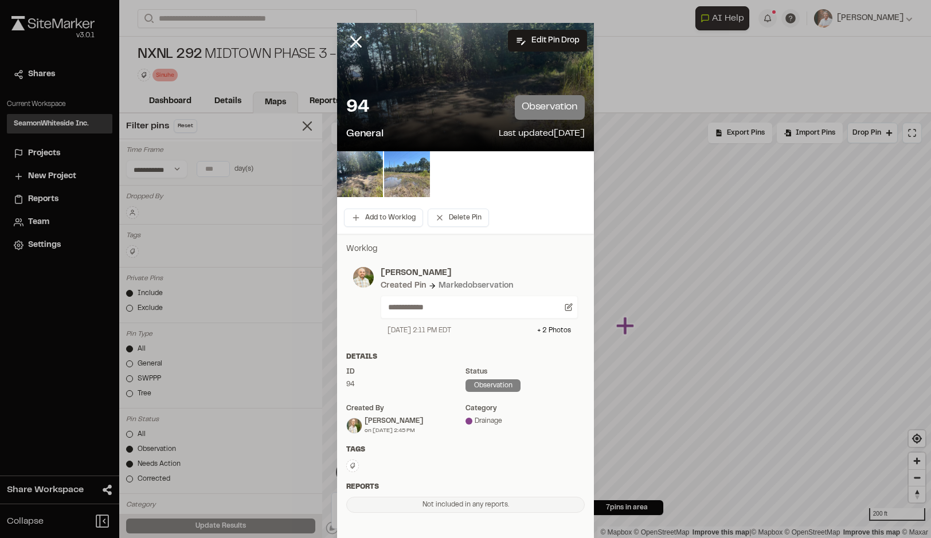
click at [399, 189] on img at bounding box center [407, 174] width 46 height 46
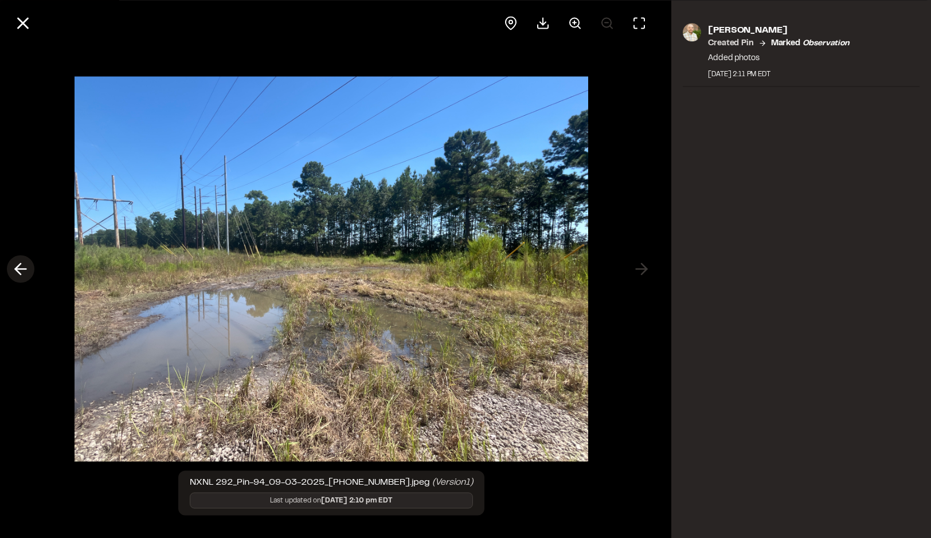
click at [26, 263] on icon at bounding box center [20, 269] width 18 height 19
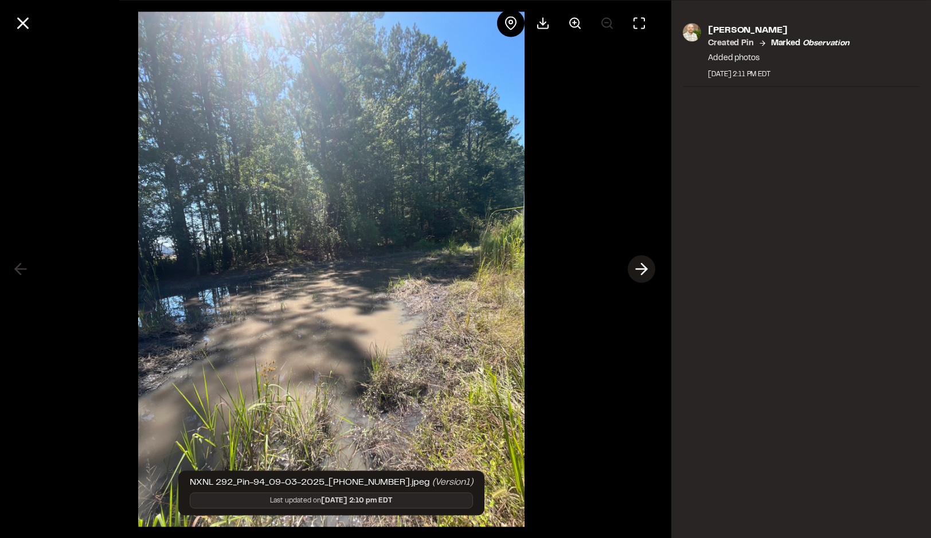
click at [638, 271] on icon at bounding box center [641, 269] width 18 height 19
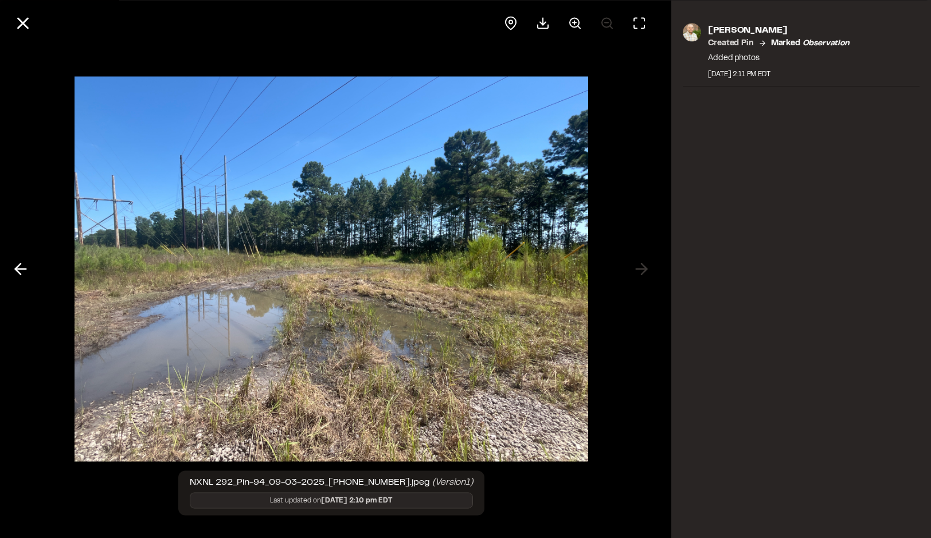
drag, startPoint x: 27, startPoint y: 23, endPoint x: 80, endPoint y: 106, distance: 98.2
click at [29, 29] on icon at bounding box center [22, 22] width 19 height 19
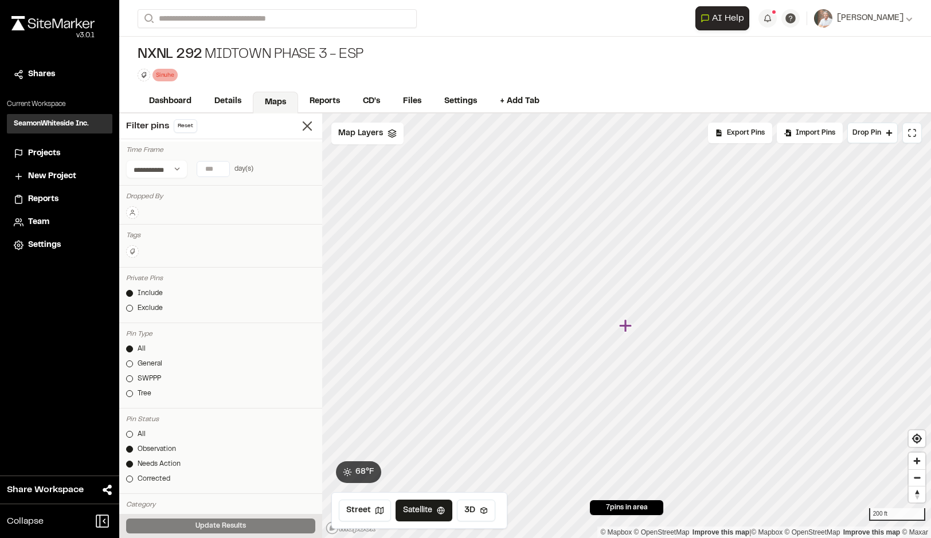
click at [631, 330] on icon "Map marker" at bounding box center [626, 326] width 15 height 15
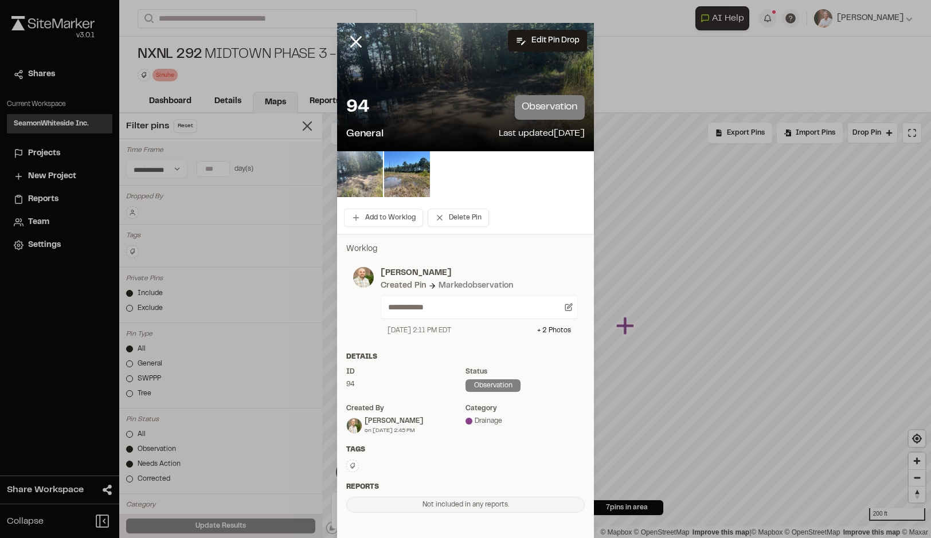
click at [356, 186] on img at bounding box center [360, 174] width 46 height 46
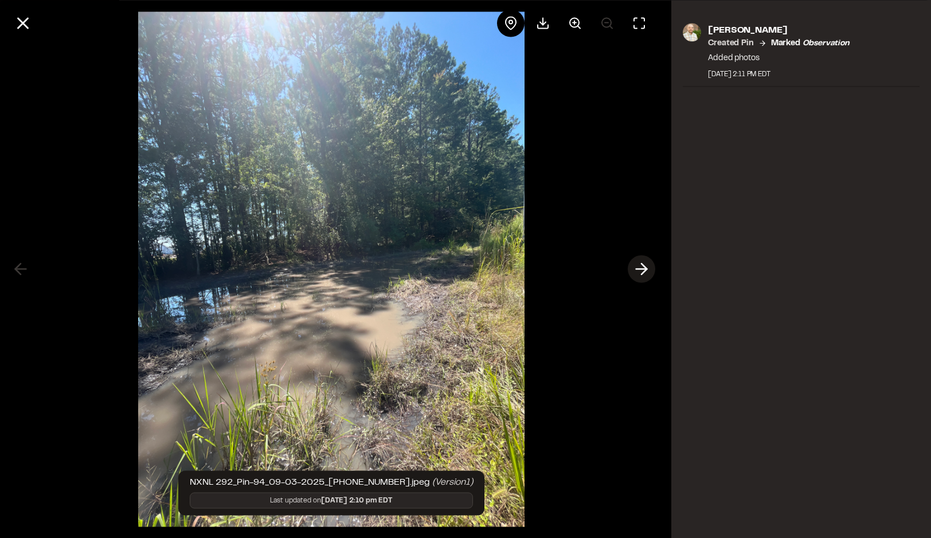
click at [638, 265] on icon at bounding box center [641, 269] width 18 height 19
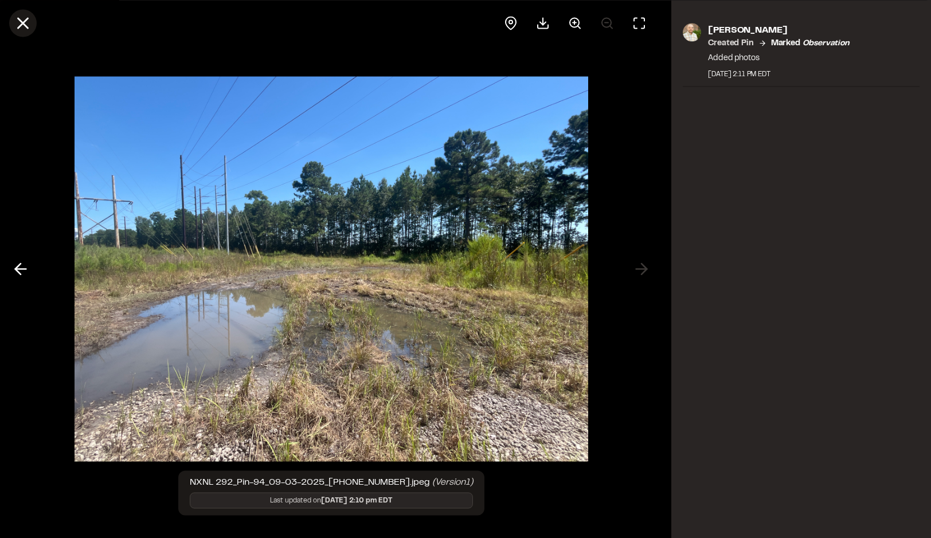
click at [23, 27] on icon at bounding box center [22, 22] width 19 height 19
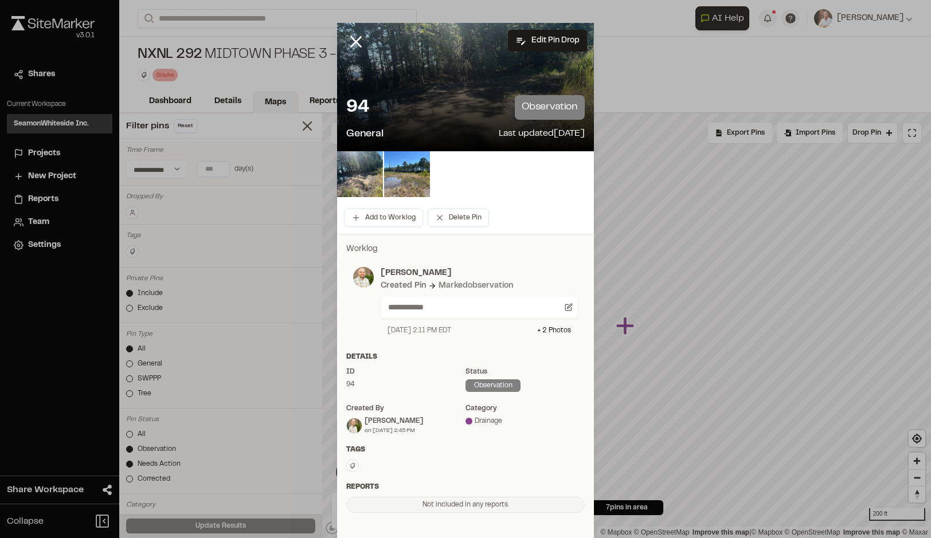
drag, startPoint x: 345, startPoint y: 42, endPoint x: 372, endPoint y: 73, distance: 40.6
click at [346, 44] on icon at bounding box center [355, 41] width 19 height 19
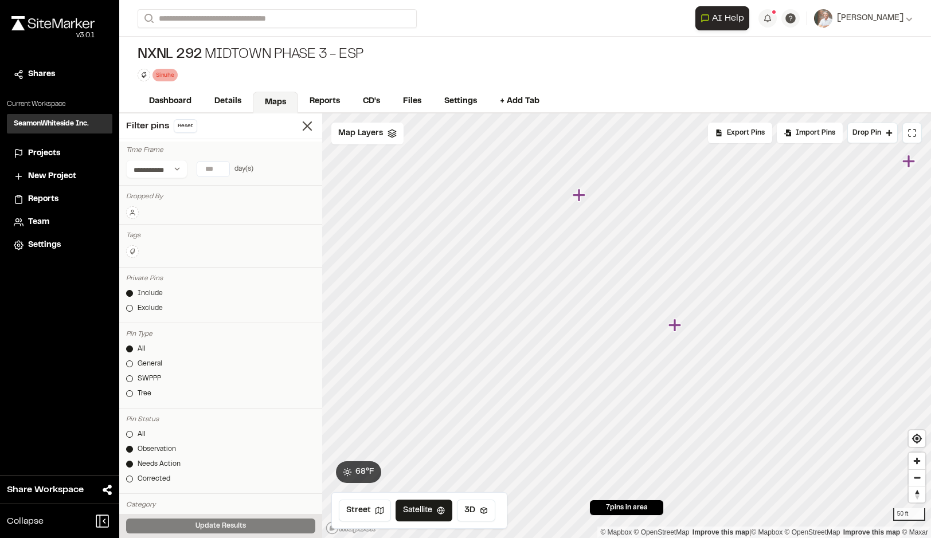
click at [578, 198] on icon "Map marker" at bounding box center [579, 195] width 13 height 13
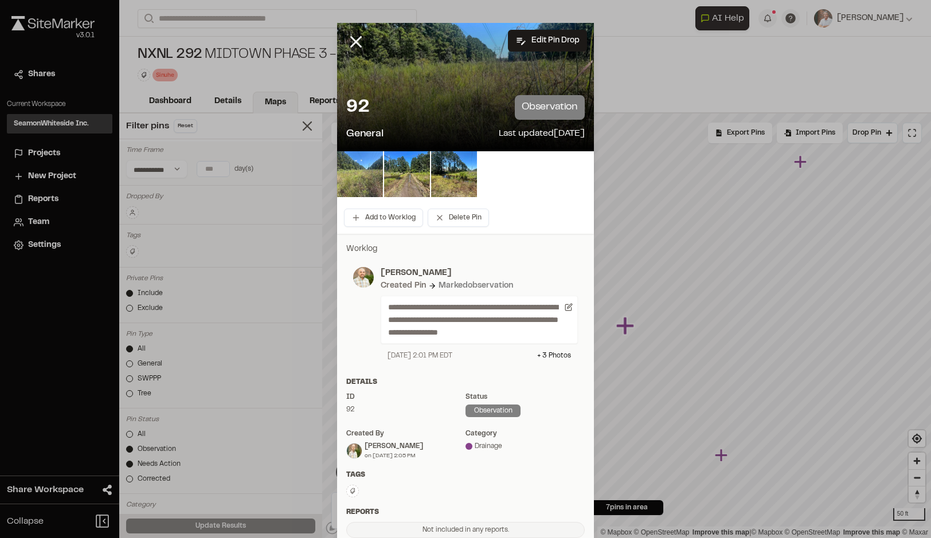
click at [367, 188] on img at bounding box center [360, 174] width 46 height 46
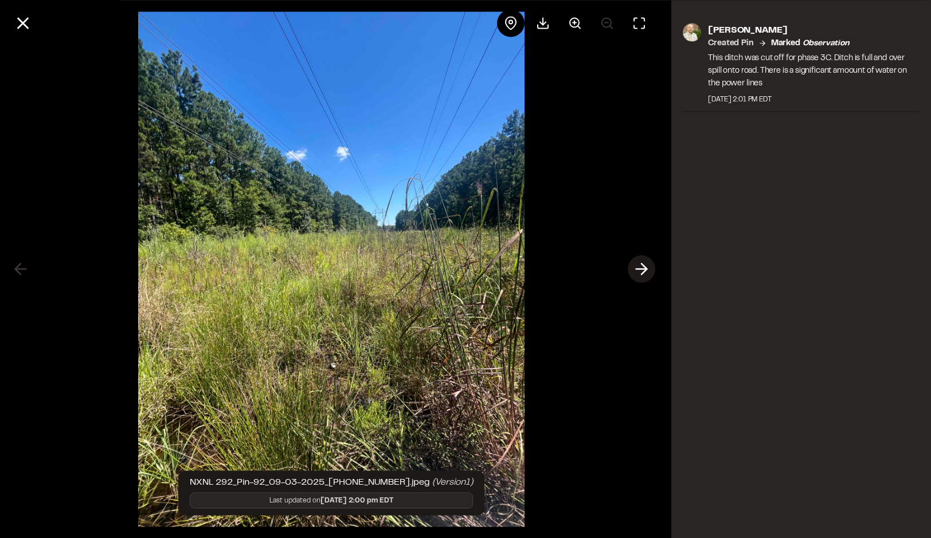
click at [636, 267] on icon at bounding box center [641, 269] width 18 height 19
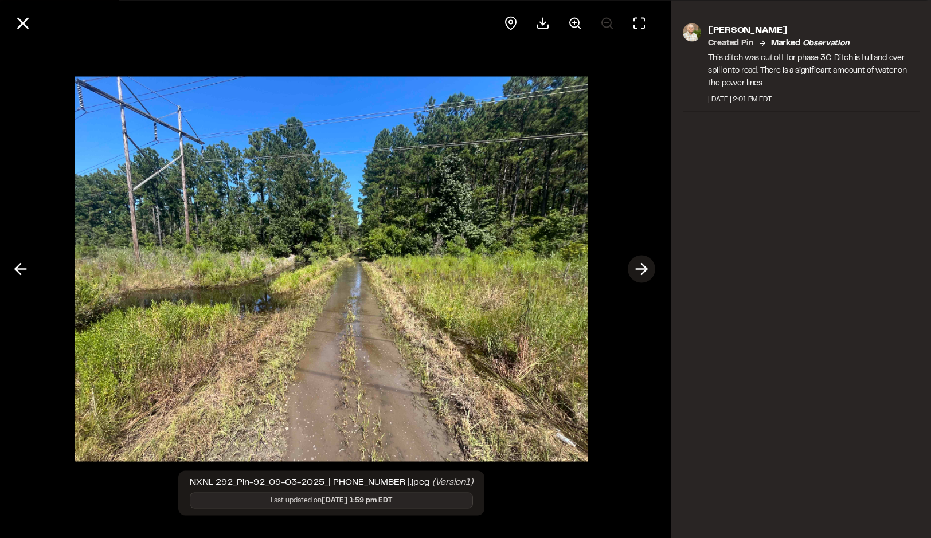
click at [638, 266] on icon at bounding box center [641, 269] width 18 height 19
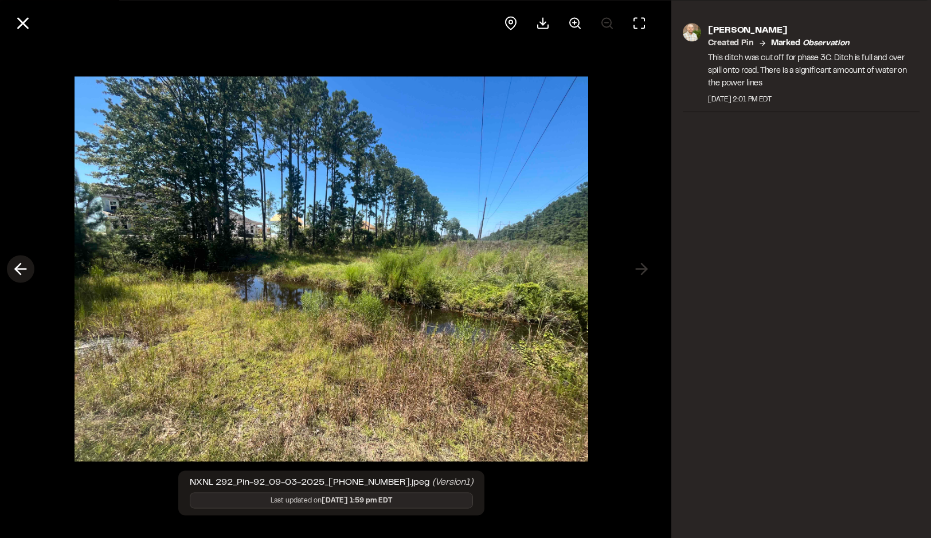
click at [31, 269] on button at bounding box center [21, 270] width 28 height 28
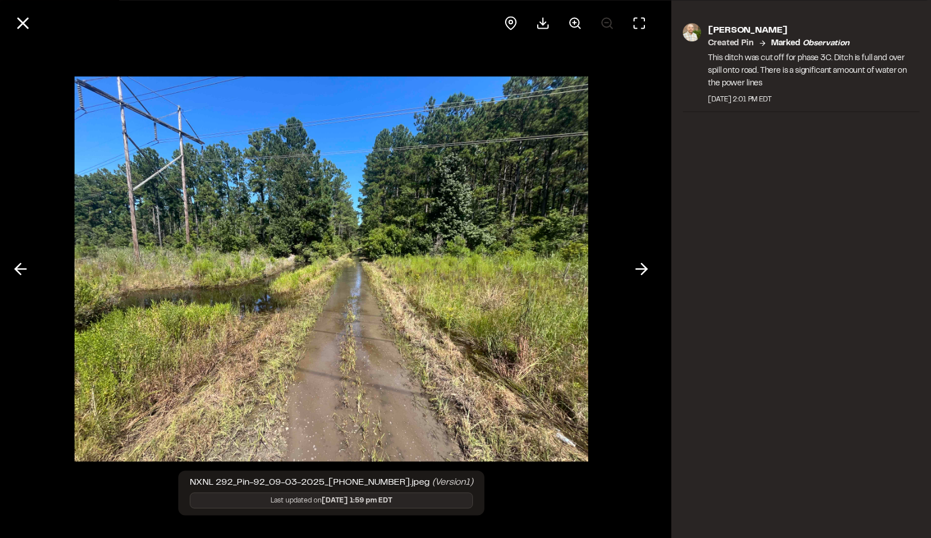
click at [640, 266] on icon at bounding box center [641, 269] width 18 height 19
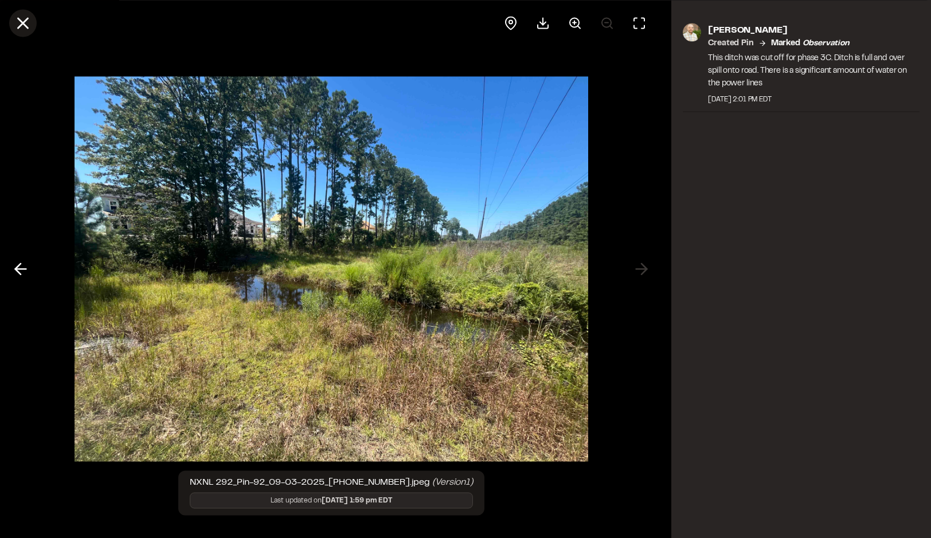
click at [15, 23] on icon at bounding box center [22, 22] width 19 height 19
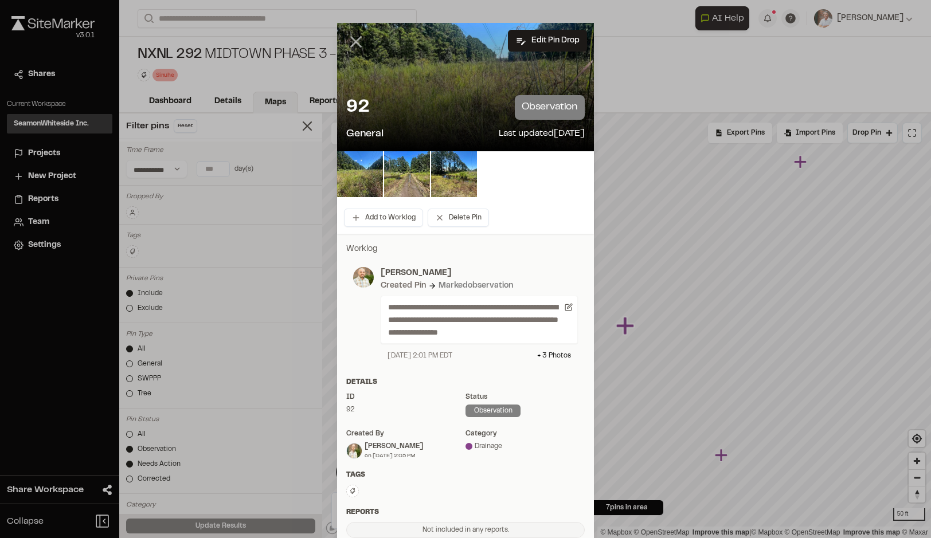
click at [352, 48] on icon at bounding box center [355, 41] width 19 height 19
